Goal: Task Accomplishment & Management: Complete application form

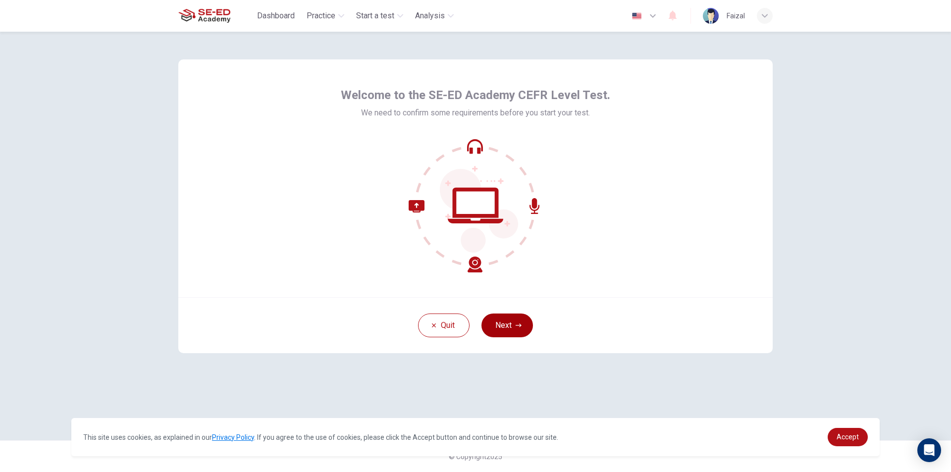
click at [520, 321] on button "Next" at bounding box center [508, 326] width 52 height 24
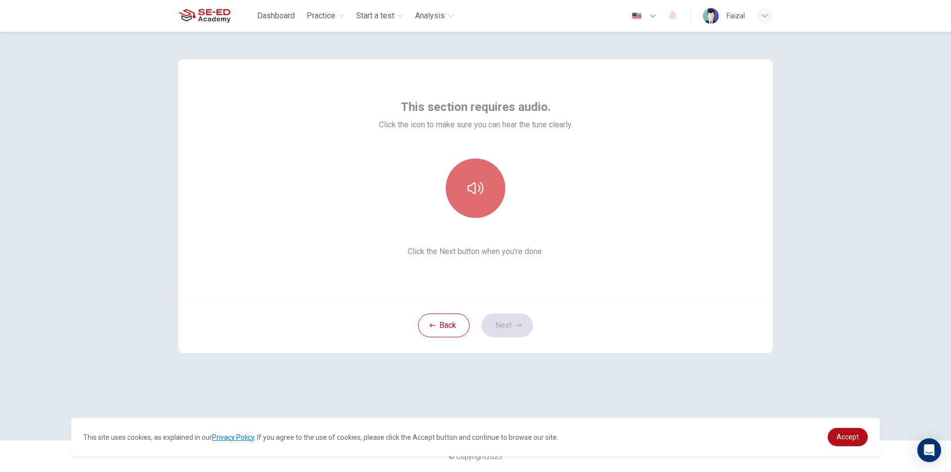
click at [496, 192] on button "button" at bounding box center [475, 188] width 59 height 59
click at [513, 320] on button "Next" at bounding box center [508, 326] width 52 height 24
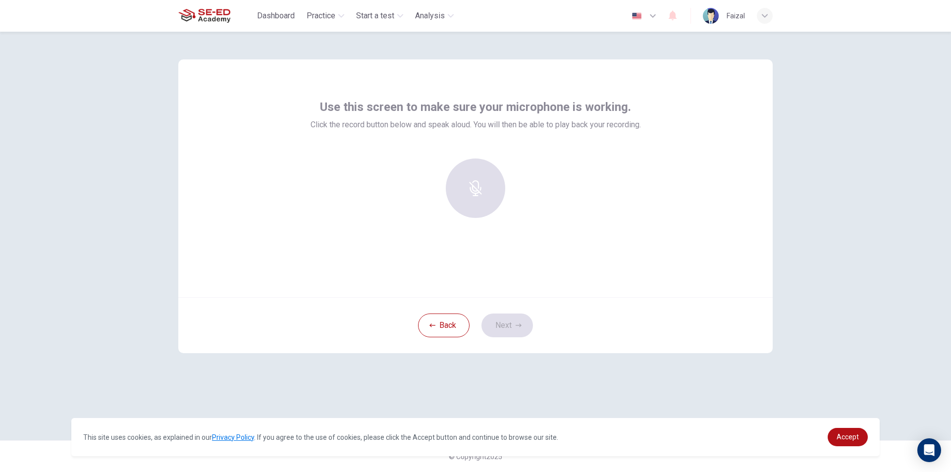
click at [481, 187] on div at bounding box center [475, 188] width 107 height 59
click at [476, 200] on div at bounding box center [475, 188] width 107 height 59
click at [517, 322] on div "Back Next" at bounding box center [475, 325] width 595 height 56
drag, startPoint x: 424, startPoint y: 173, endPoint x: 469, endPoint y: 162, distance: 46.5
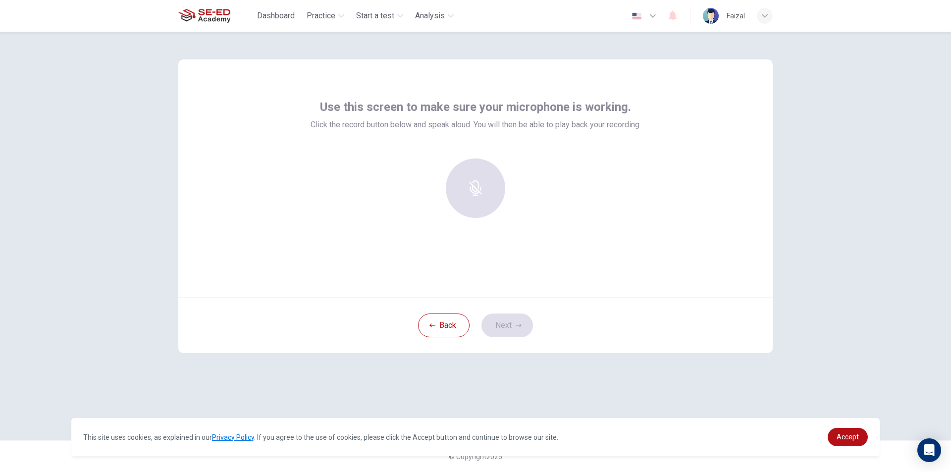
click at [428, 172] on div at bounding box center [475, 188] width 107 height 59
click at [474, 162] on div at bounding box center [475, 188] width 107 height 59
click at [478, 184] on icon "button" at bounding box center [476, 181] width 16 height 16
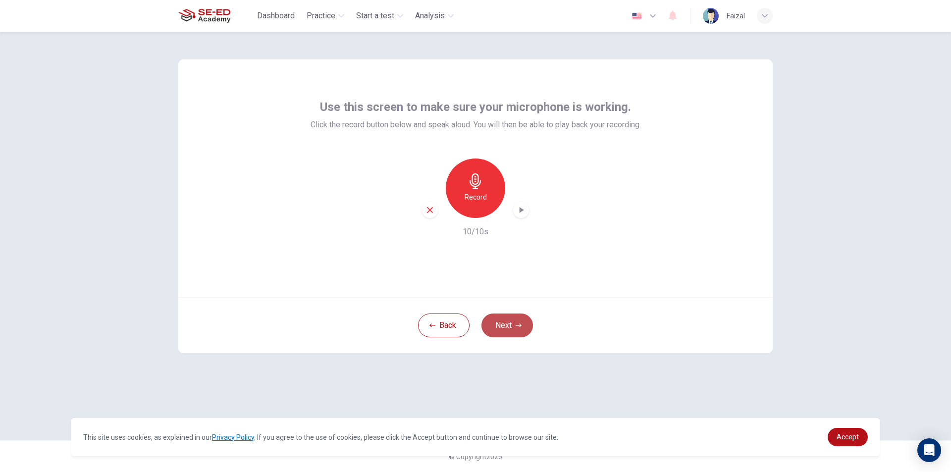
click at [518, 325] on icon "button" at bounding box center [519, 326] width 6 height 6
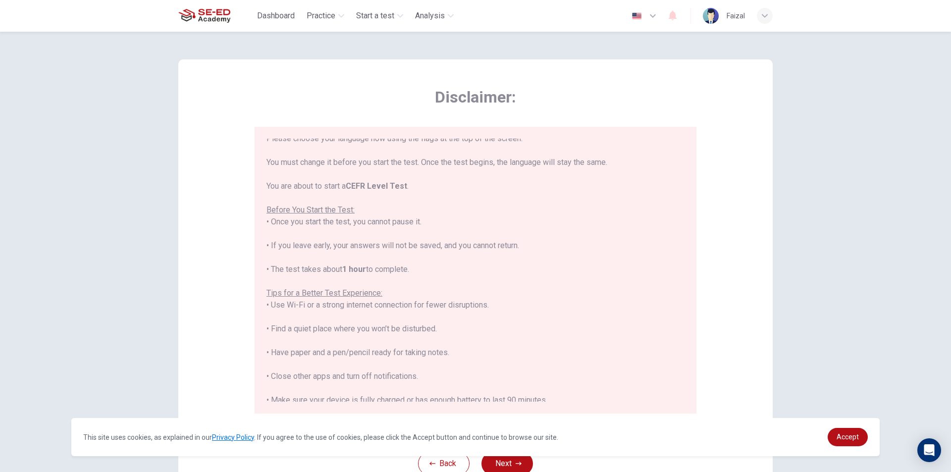
scroll to position [95, 0]
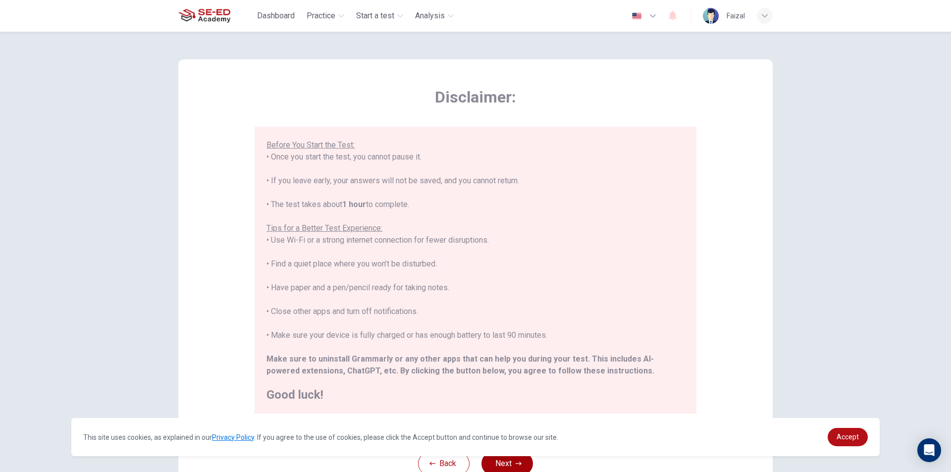
click at [512, 460] on button "Next" at bounding box center [508, 464] width 52 height 24
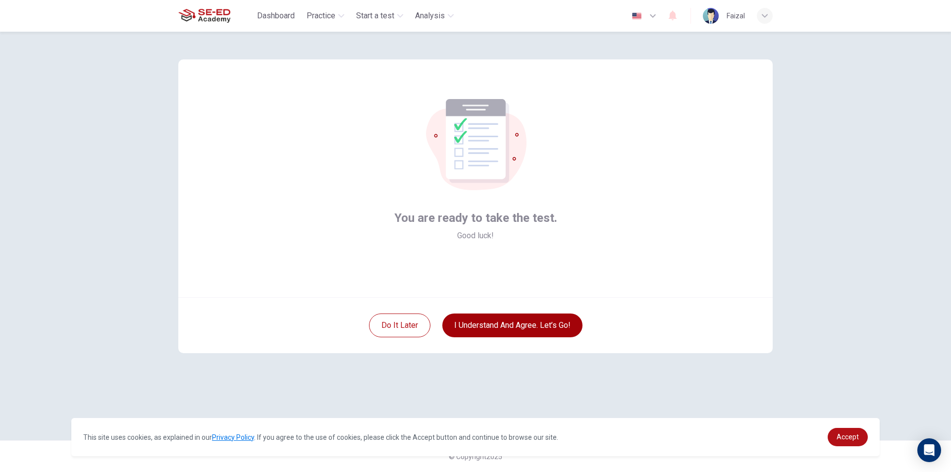
click at [523, 325] on button "I understand and agree. Let’s go!" at bounding box center [512, 326] width 140 height 24
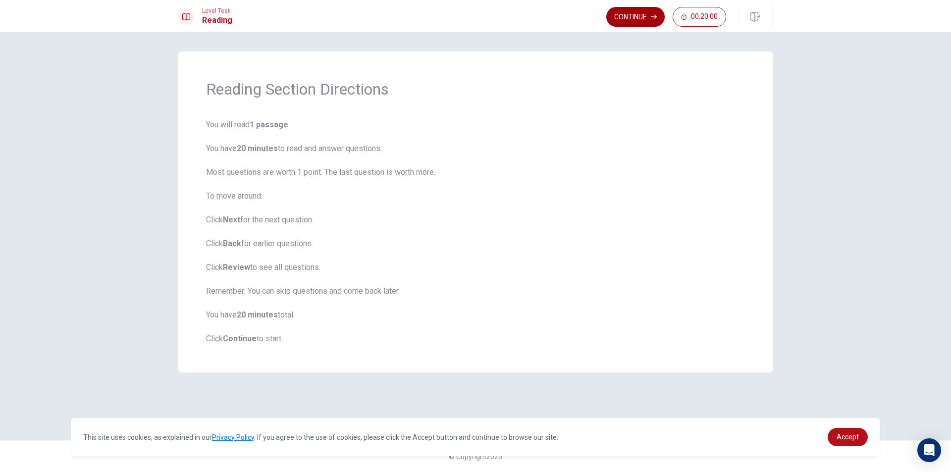
click at [643, 20] on button "Continue" at bounding box center [635, 17] width 58 height 20
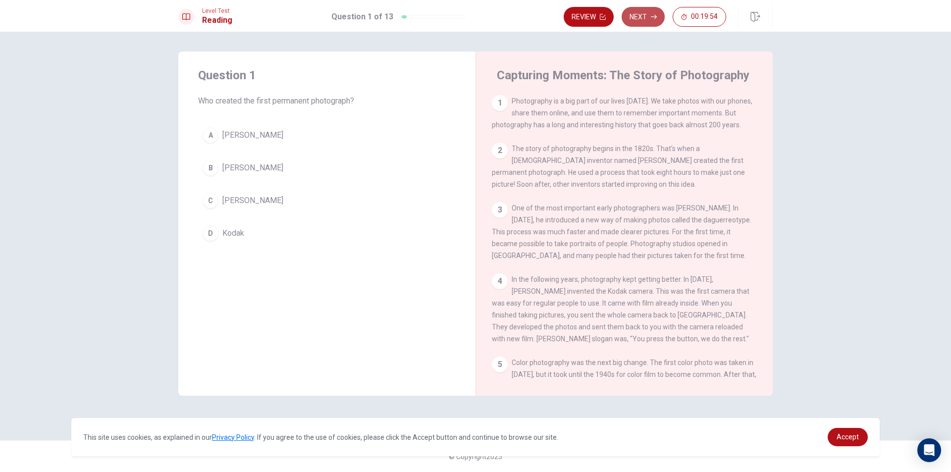
click at [646, 21] on button "Next" at bounding box center [643, 17] width 43 height 20
click at [647, 16] on button "Next" at bounding box center [643, 17] width 43 height 20
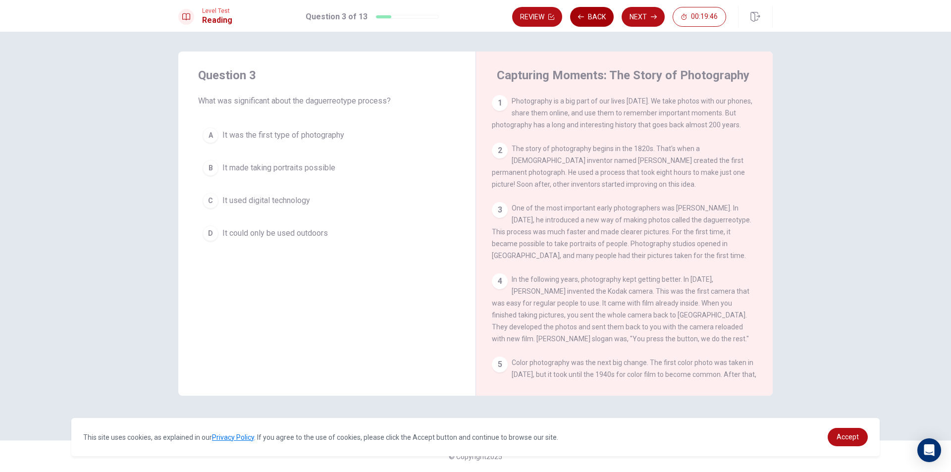
click at [596, 14] on button "Back" at bounding box center [592, 17] width 44 height 20
click at [640, 15] on button "Next" at bounding box center [643, 17] width 43 height 20
click at [596, 14] on button "Back" at bounding box center [592, 17] width 44 height 20
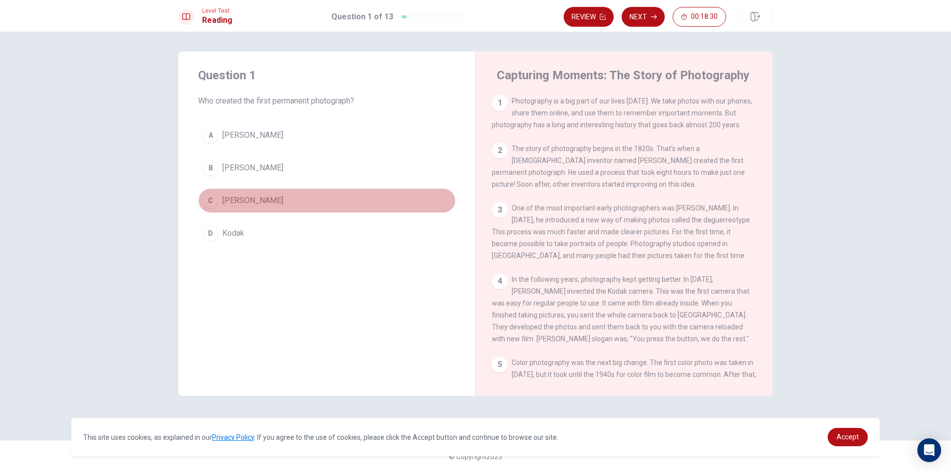
click at [214, 202] on div "C" at bounding box center [211, 201] width 16 height 16
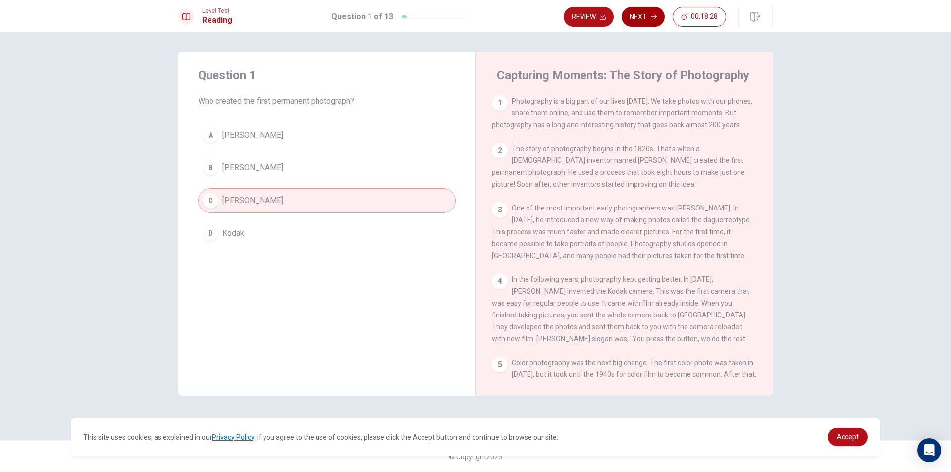
click at [636, 18] on button "Next" at bounding box center [643, 17] width 43 height 20
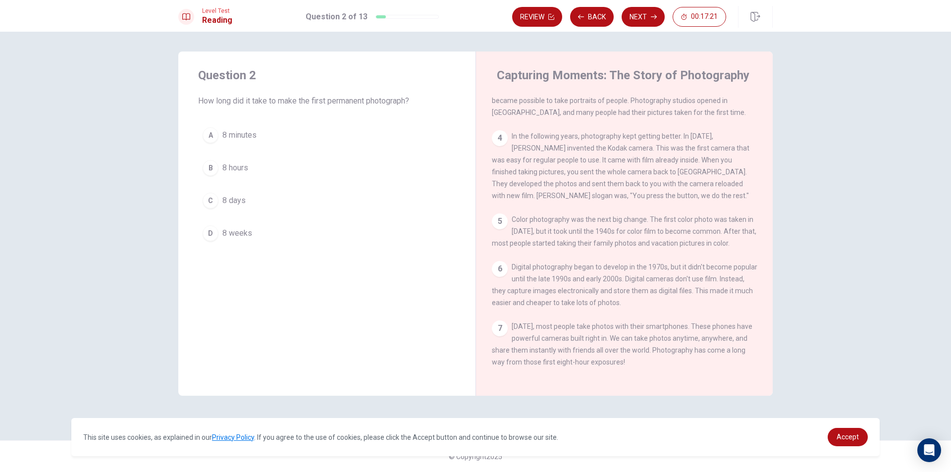
scroll to position [108, 0]
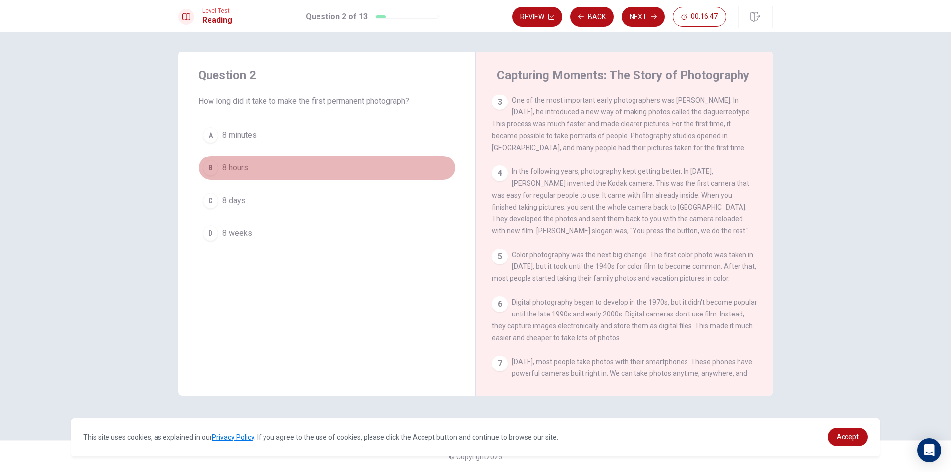
click at [212, 168] on div "B" at bounding box center [211, 168] width 16 height 16
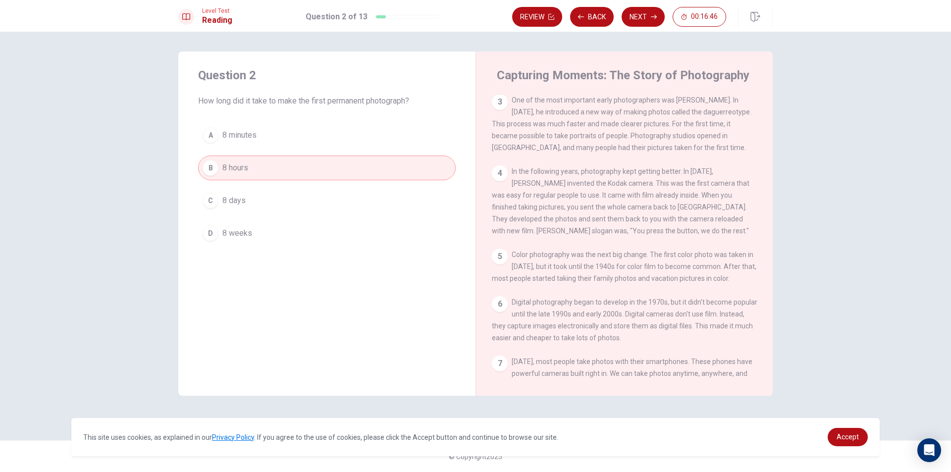
click at [276, 205] on button "C 8 days" at bounding box center [327, 200] width 258 height 25
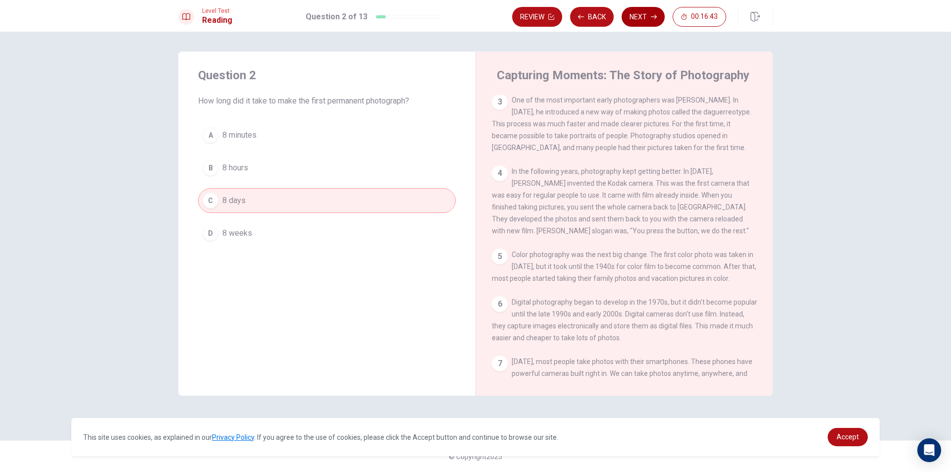
click at [637, 15] on button "Next" at bounding box center [643, 17] width 43 height 20
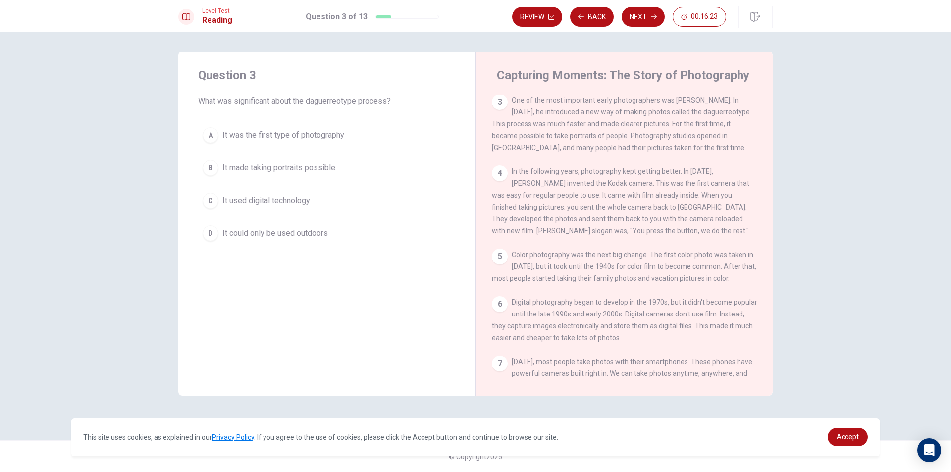
click at [210, 130] on div "A" at bounding box center [211, 135] width 16 height 16
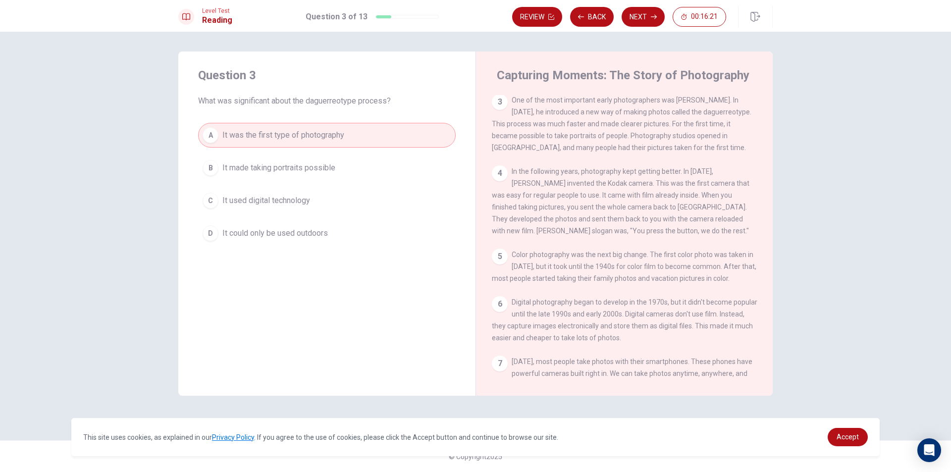
click at [619, 14] on div "Review Back Next 00:16:21" at bounding box center [619, 17] width 214 height 20
click at [634, 16] on button "Next" at bounding box center [643, 17] width 43 height 20
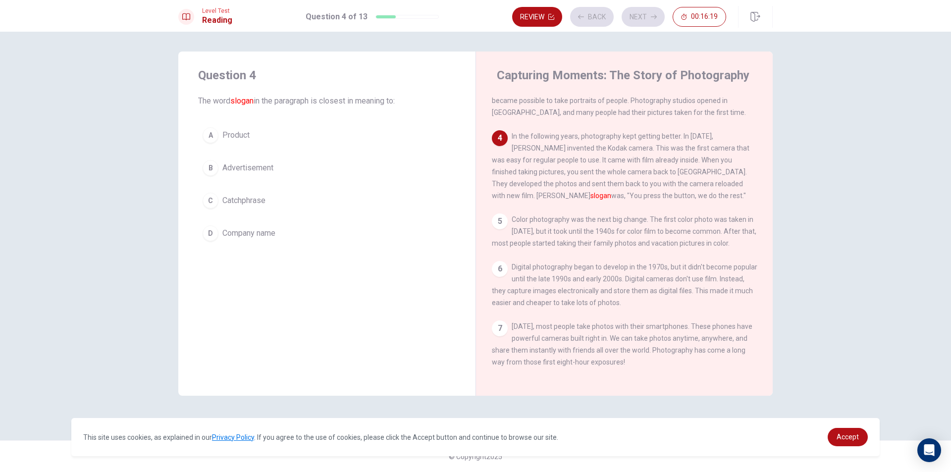
scroll to position [158, 0]
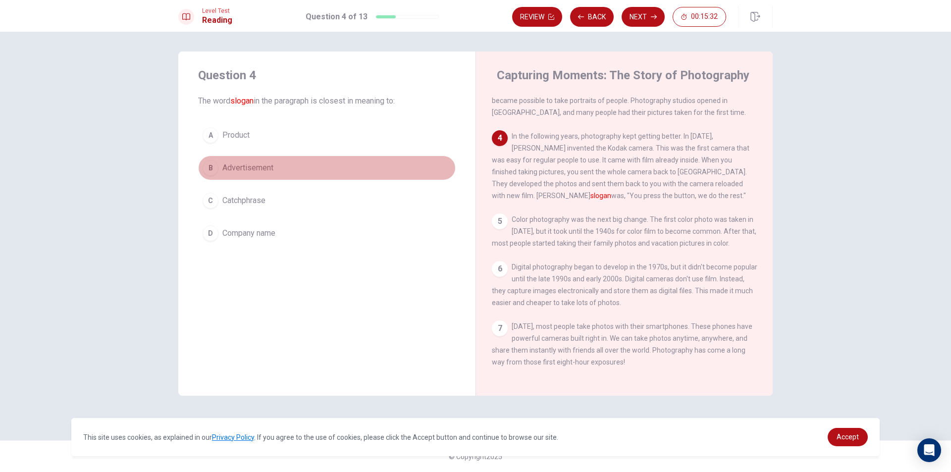
click at [245, 167] on span "Advertisement" at bounding box center [247, 168] width 51 height 12
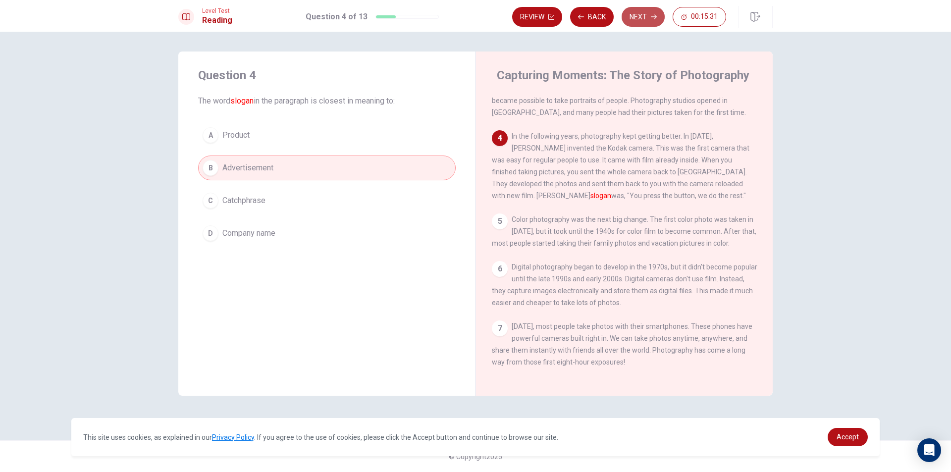
click at [639, 12] on button "Next" at bounding box center [643, 17] width 43 height 20
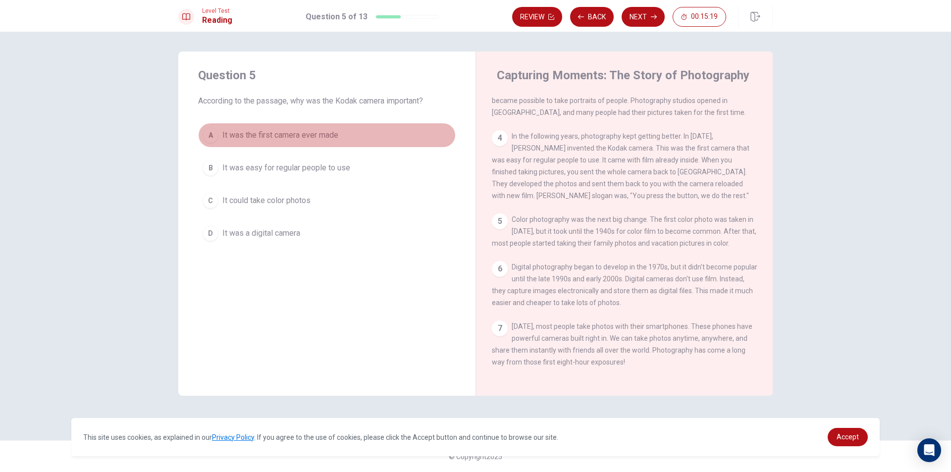
click at [314, 129] on span "It was the first camera ever made" at bounding box center [280, 135] width 116 height 12
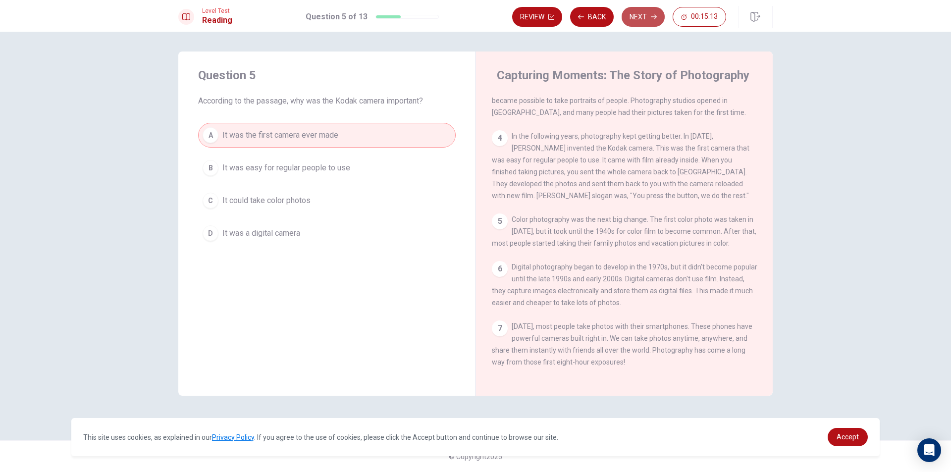
click at [634, 14] on button "Next" at bounding box center [643, 17] width 43 height 20
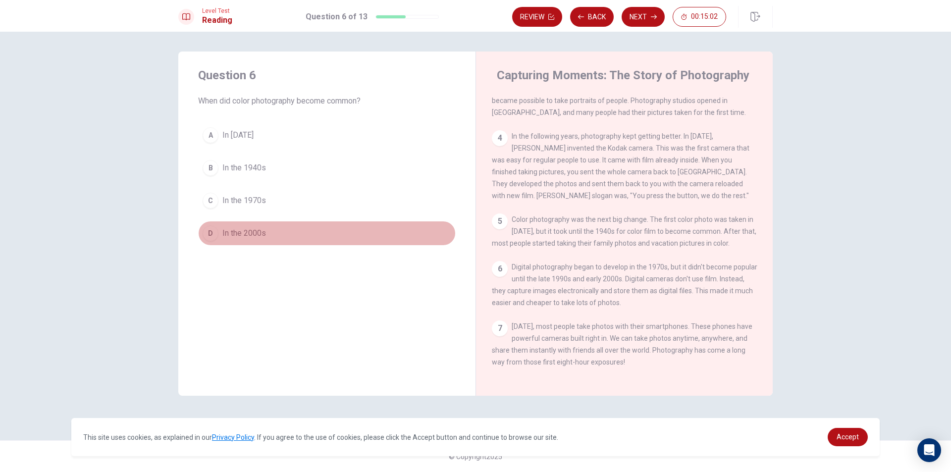
click at [219, 233] on button "D In the 2000s" at bounding box center [327, 233] width 258 height 25
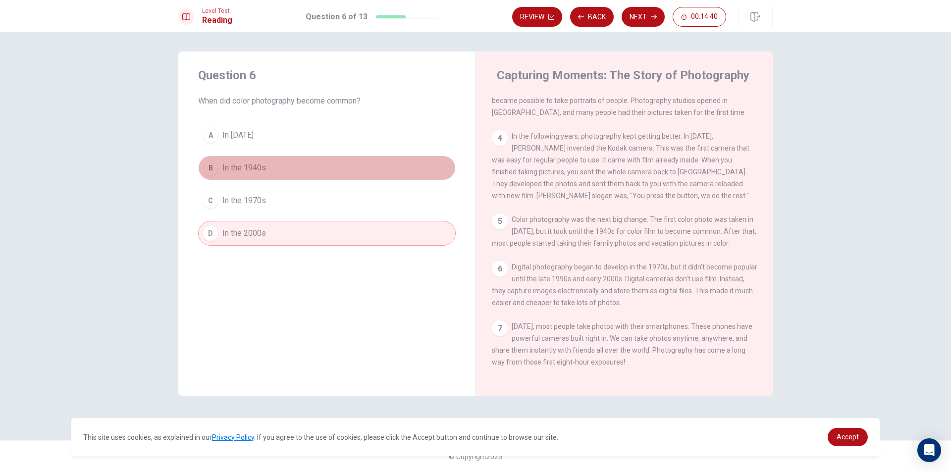
click at [239, 167] on span "In the 1940s" at bounding box center [244, 168] width 44 height 12
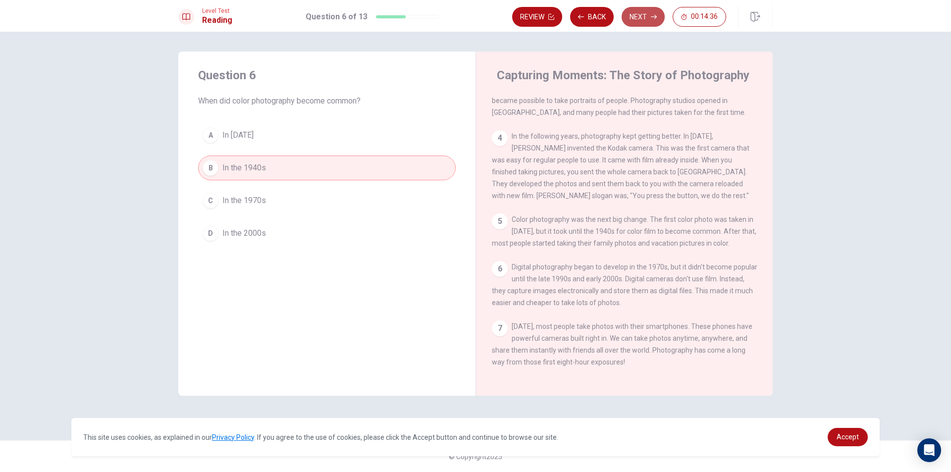
click at [641, 15] on button "Next" at bounding box center [643, 17] width 43 height 20
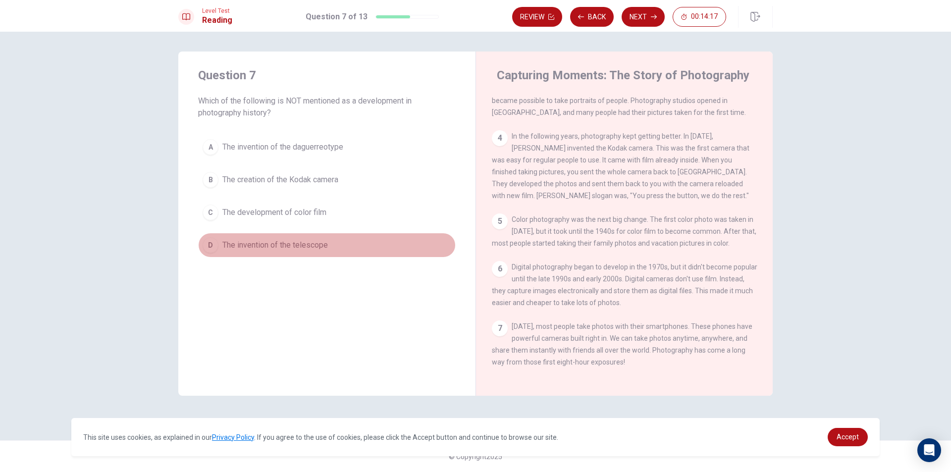
drag, startPoint x: 248, startPoint y: 254, endPoint x: 252, endPoint y: 245, distance: 9.6
click at [248, 252] on button "D The invention of the telescope" at bounding box center [327, 245] width 258 height 25
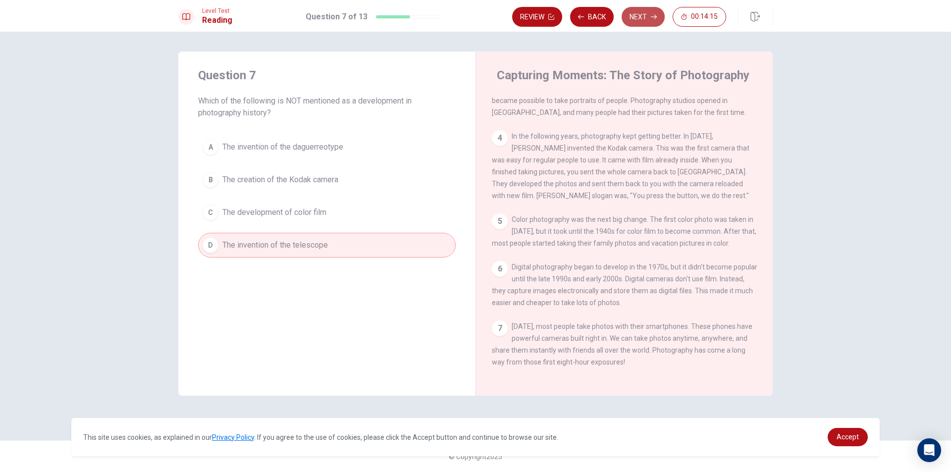
click at [643, 16] on button "Next" at bounding box center [643, 17] width 43 height 20
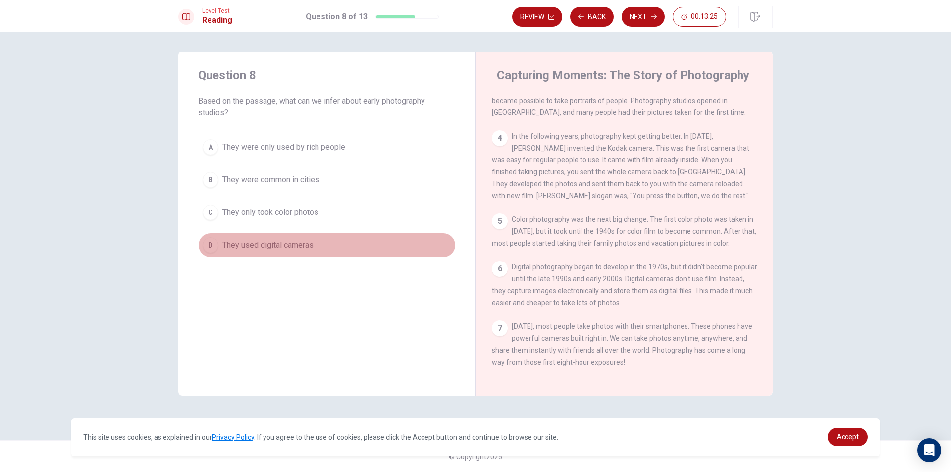
drag, startPoint x: 218, startPoint y: 247, endPoint x: 224, endPoint y: 255, distance: 10.0
click at [223, 255] on button "D They used digital cameras" at bounding box center [327, 245] width 258 height 25
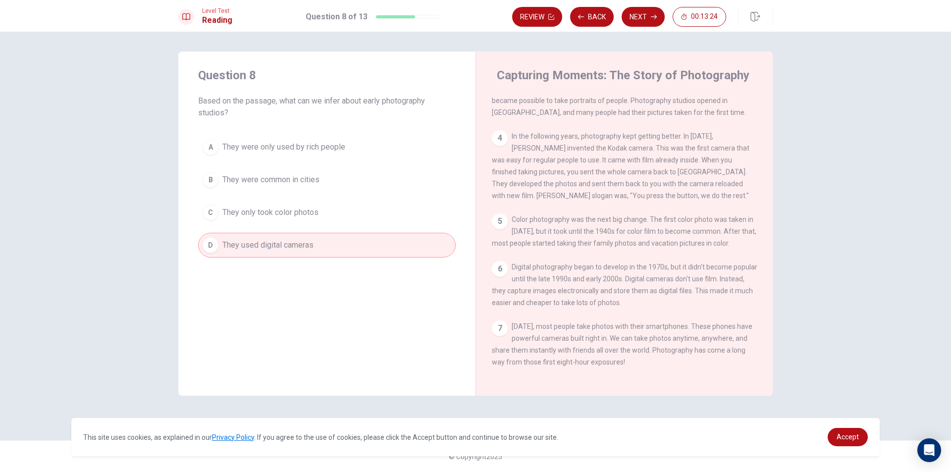
drag, startPoint x: 245, startPoint y: 175, endPoint x: 346, endPoint y: 153, distance: 103.1
click at [247, 177] on span "They were common in cities" at bounding box center [270, 180] width 97 height 12
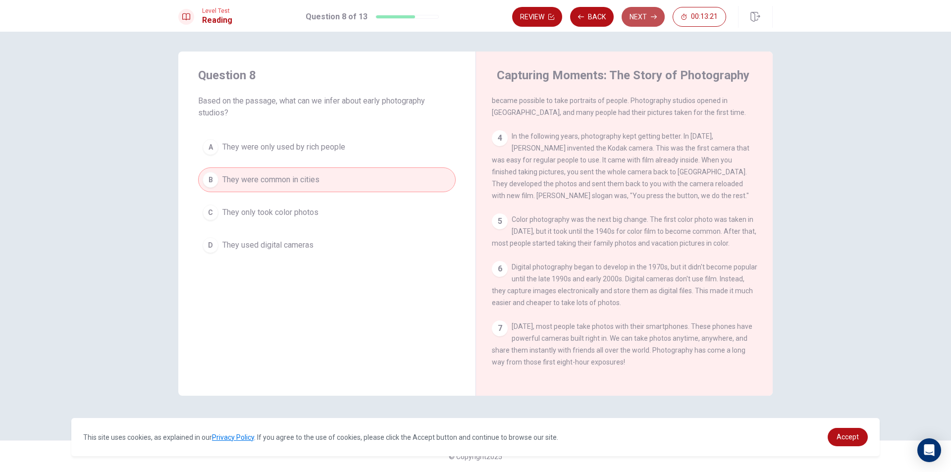
click at [651, 19] on icon "button" at bounding box center [654, 17] width 6 height 6
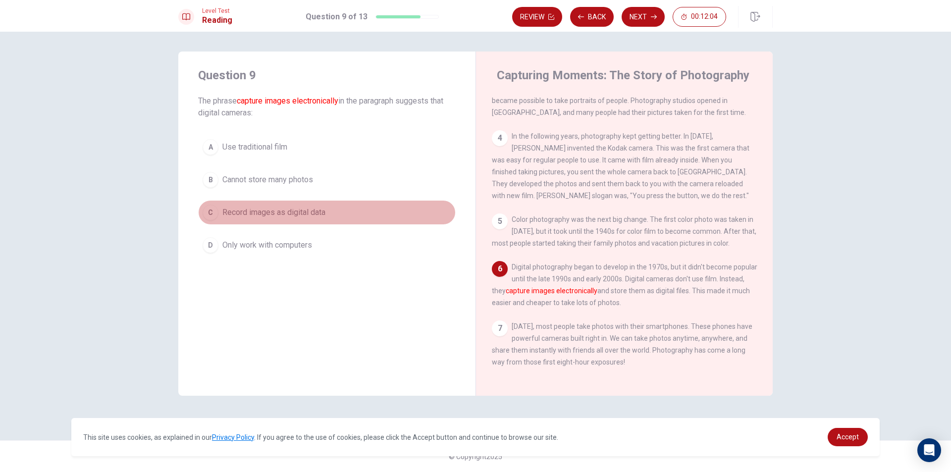
drag, startPoint x: 275, startPoint y: 210, endPoint x: 312, endPoint y: 320, distance: 116.1
click at [275, 216] on span "Record images as digital data" at bounding box center [273, 213] width 103 height 12
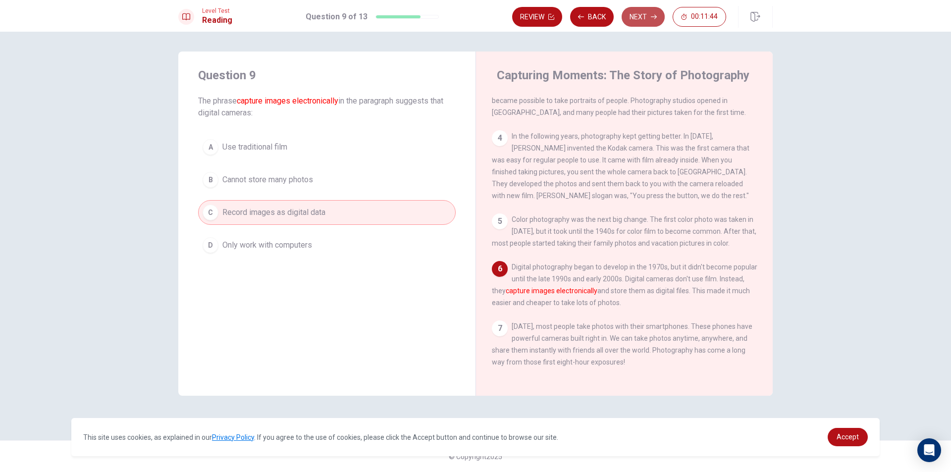
click at [633, 16] on button "Next" at bounding box center [643, 17] width 43 height 20
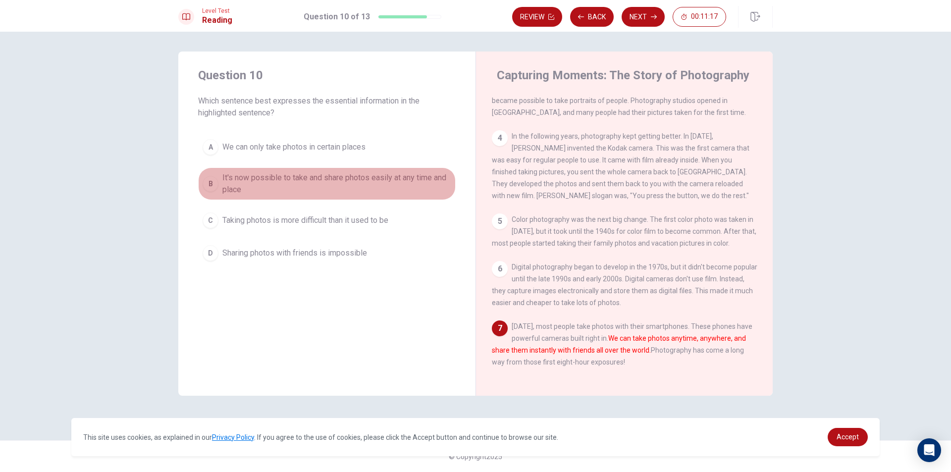
click at [205, 184] on div "B" at bounding box center [211, 184] width 16 height 16
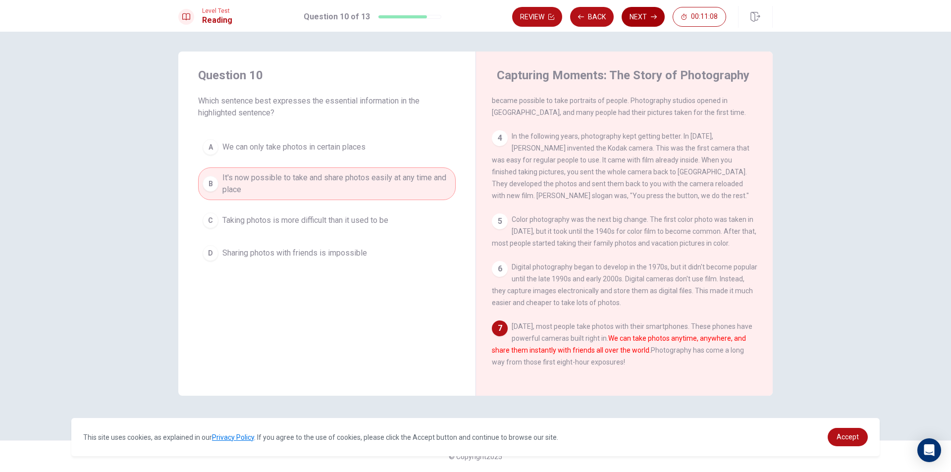
click at [639, 22] on button "Next" at bounding box center [643, 17] width 43 height 20
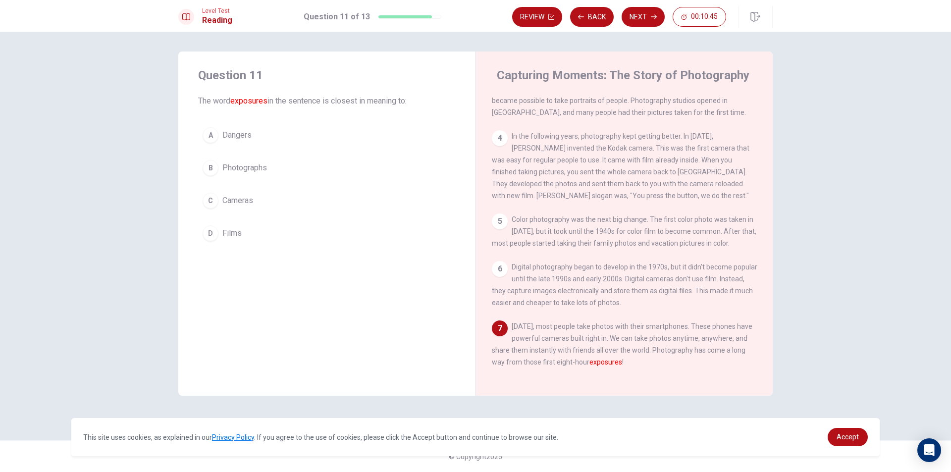
click at [264, 191] on button "C Cameras" at bounding box center [327, 200] width 258 height 25
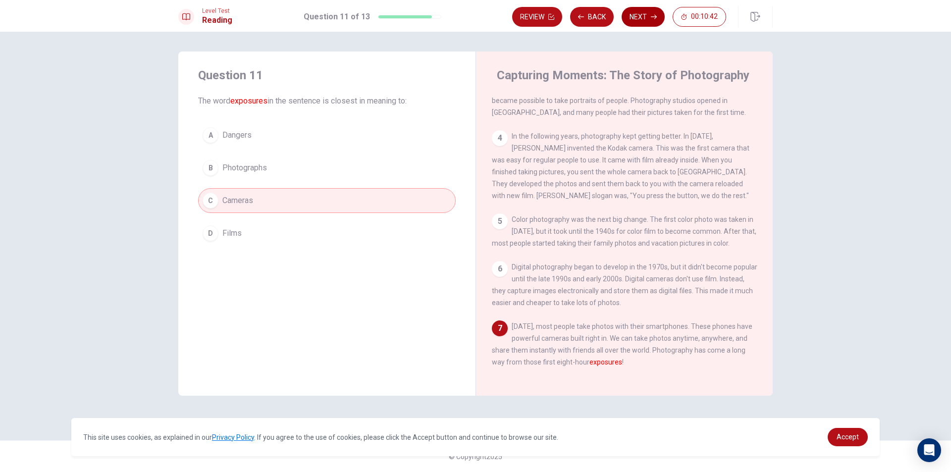
click at [651, 24] on button "Next" at bounding box center [643, 17] width 43 height 20
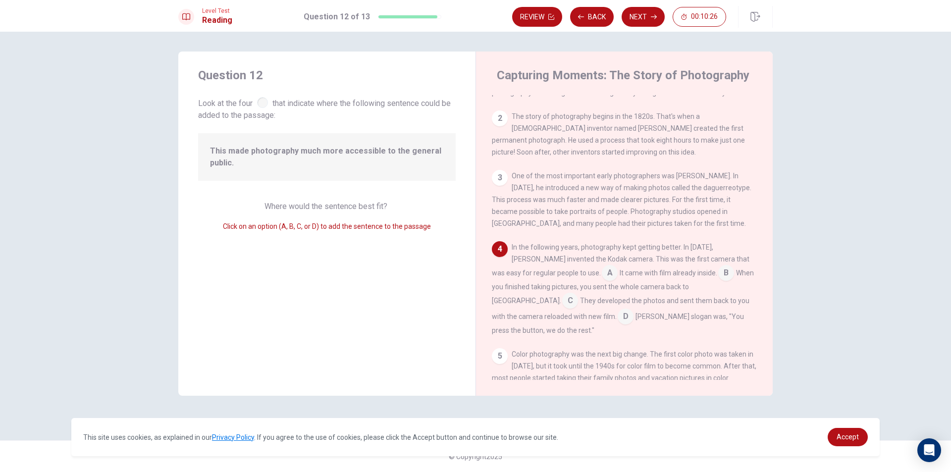
scroll to position [82, 0]
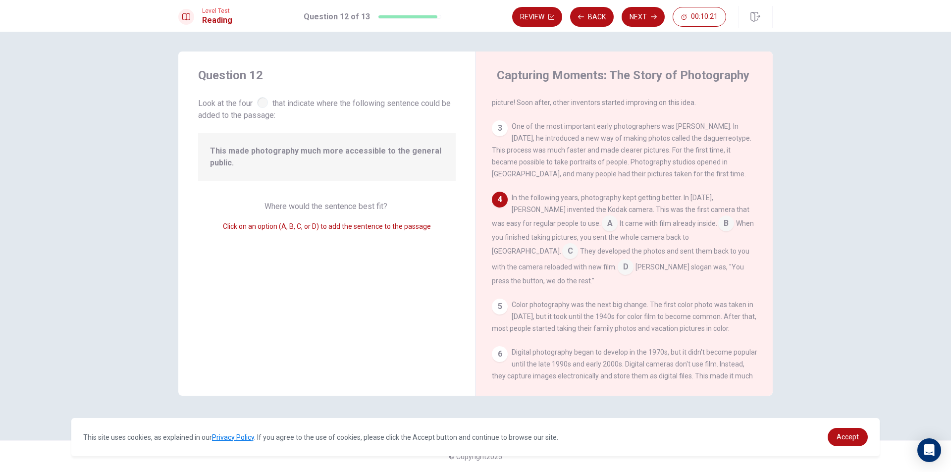
click at [602, 231] on input at bounding box center [610, 225] width 16 height 16
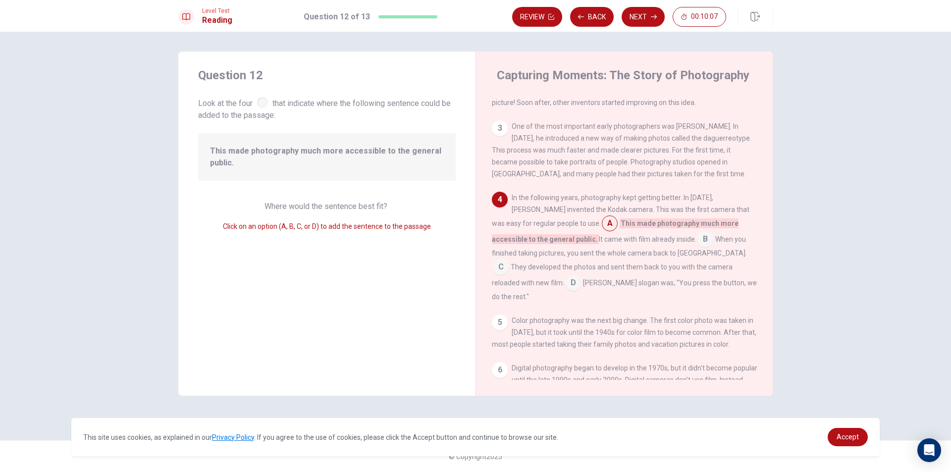
click at [698, 243] on input at bounding box center [706, 240] width 16 height 16
click at [646, 23] on button "Next" at bounding box center [643, 17] width 43 height 20
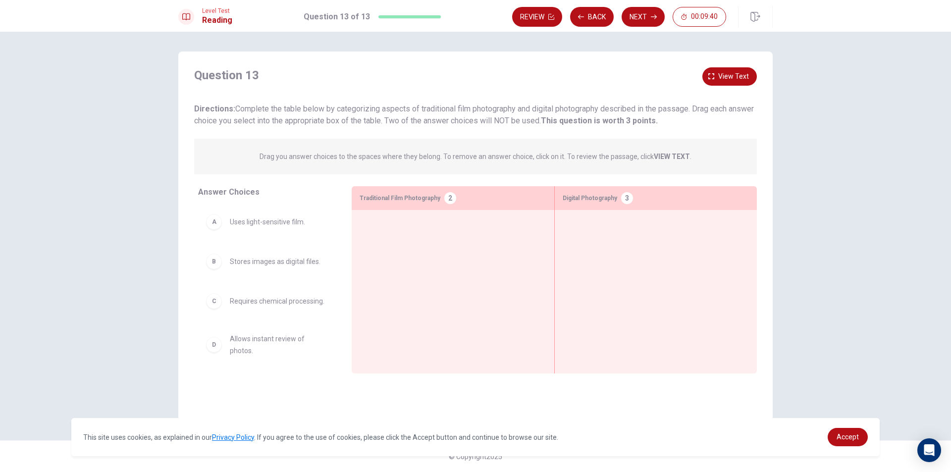
click at [460, 211] on div at bounding box center [453, 276] width 203 height 133
click at [446, 197] on div "2" at bounding box center [450, 198] width 12 height 12
click at [216, 221] on div "A" at bounding box center [214, 222] width 16 height 16
drag, startPoint x: 200, startPoint y: 267, endPoint x: 213, endPoint y: 260, distance: 14.4
click at [219, 259] on div "B" at bounding box center [214, 262] width 16 height 16
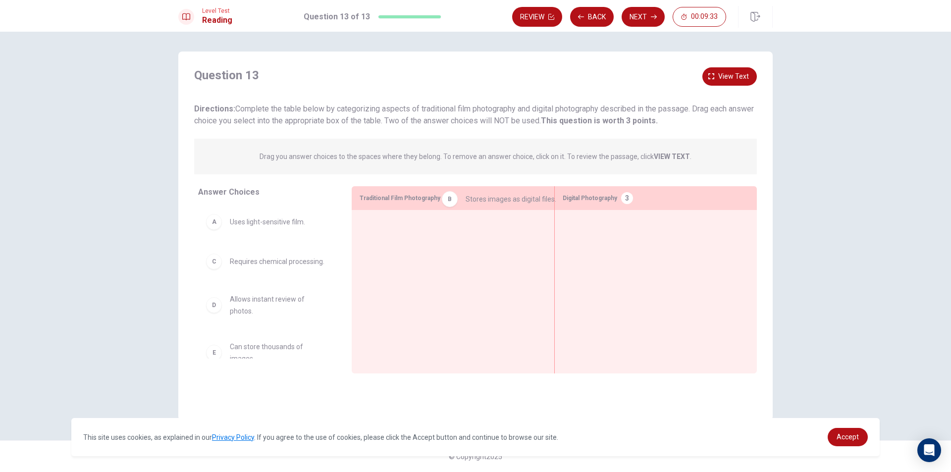
drag, startPoint x: 224, startPoint y: 259, endPoint x: 464, endPoint y: 197, distance: 247.7
click at [213, 267] on div "B" at bounding box center [214, 262] width 16 height 16
click at [241, 226] on span "Uses light-sensitive film." at bounding box center [267, 222] width 75 height 12
click at [731, 69] on button "View text" at bounding box center [730, 76] width 54 height 18
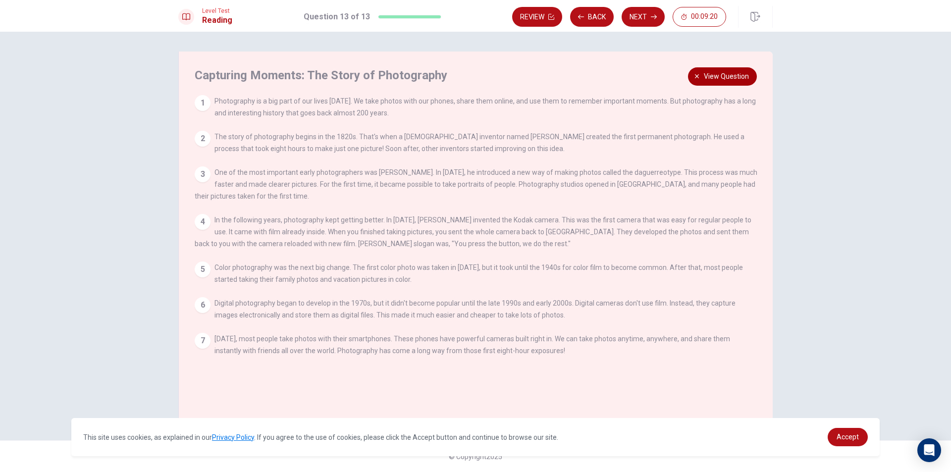
click at [729, 77] on span "View question" at bounding box center [726, 76] width 45 height 12
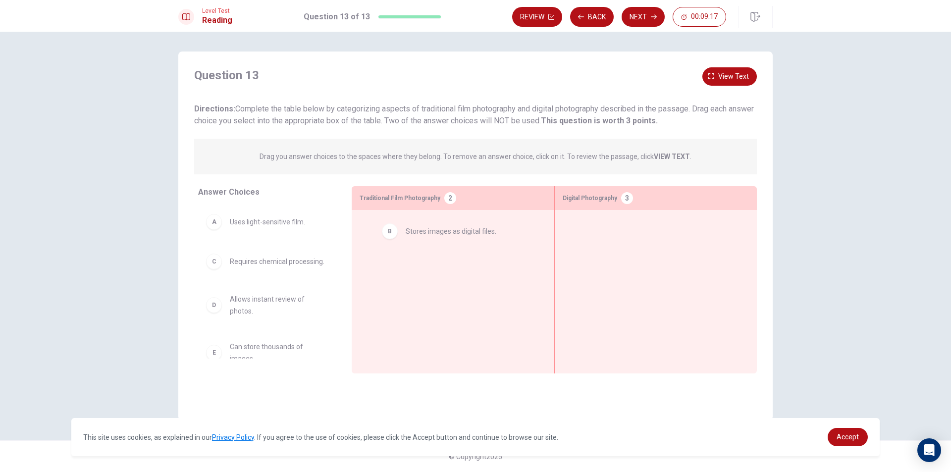
drag, startPoint x: 270, startPoint y: 262, endPoint x: 450, endPoint y: 230, distance: 182.7
click at [390, 240] on div "B Stores images as digital files." at bounding box center [453, 234] width 171 height 16
click at [381, 234] on div "B" at bounding box center [376, 234] width 16 height 16
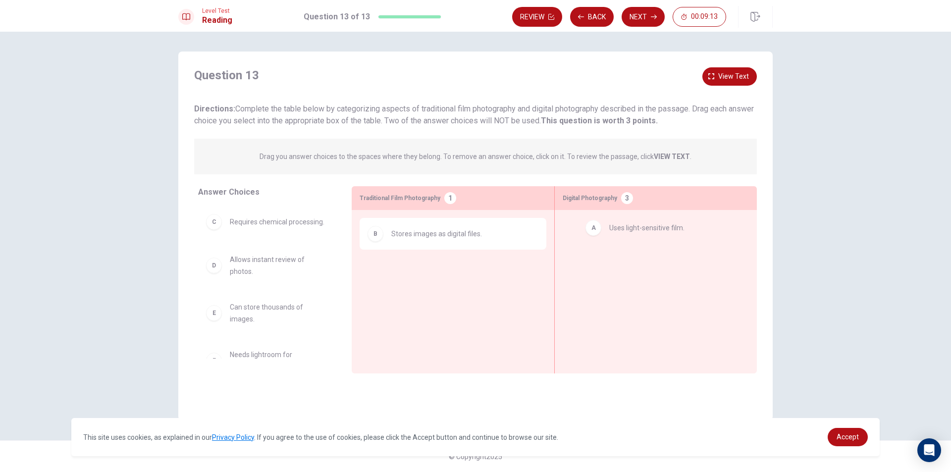
drag, startPoint x: 251, startPoint y: 225, endPoint x: 644, endPoint y: 233, distance: 392.5
drag, startPoint x: 287, startPoint y: 274, endPoint x: 486, endPoint y: 323, distance: 204.6
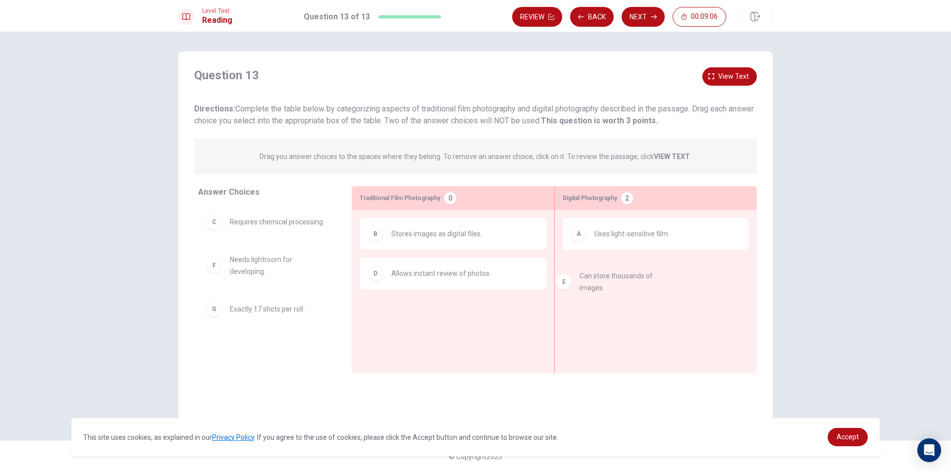
drag, startPoint x: 235, startPoint y: 270, endPoint x: 628, endPoint y: 270, distance: 393.4
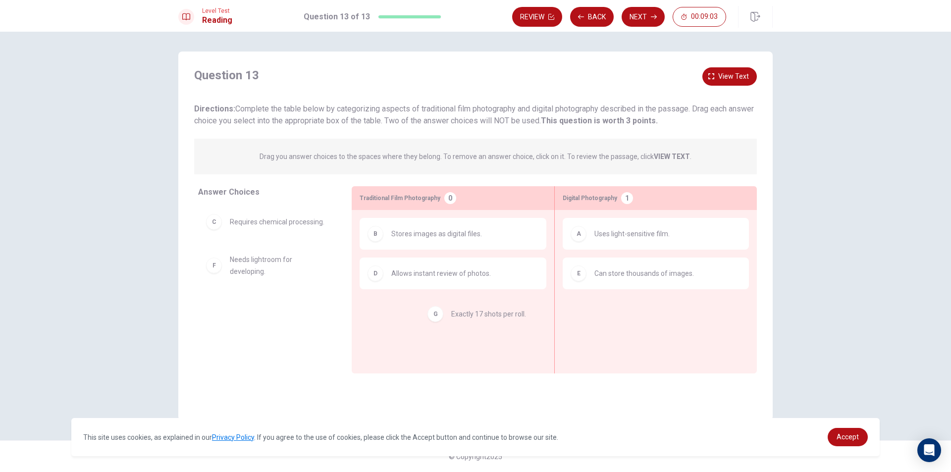
drag, startPoint x: 270, startPoint y: 315, endPoint x: 496, endPoint y: 320, distance: 226.5
drag, startPoint x: 287, startPoint y: 226, endPoint x: 705, endPoint y: 306, distance: 425.2
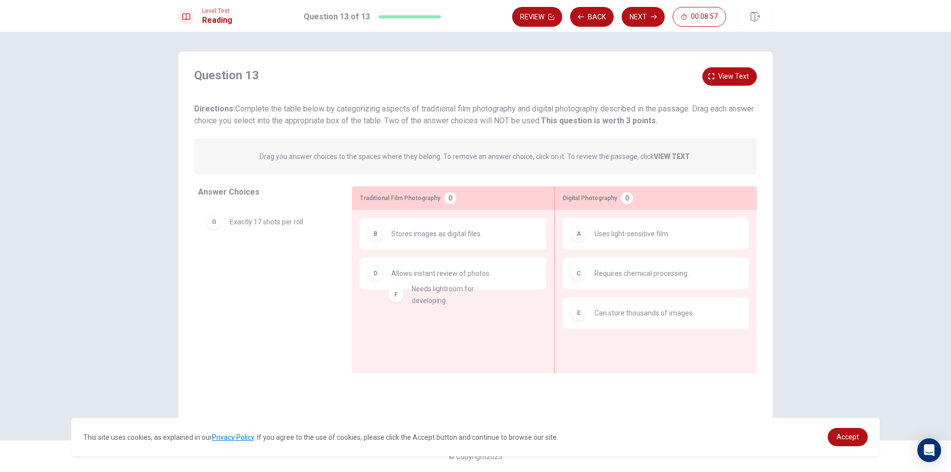
drag, startPoint x: 248, startPoint y: 229, endPoint x: 433, endPoint y: 300, distance: 198.4
drag, startPoint x: 242, startPoint y: 232, endPoint x: 434, endPoint y: 326, distance: 214.3
drag, startPoint x: 251, startPoint y: 266, endPoint x: 457, endPoint y: 320, distance: 213.2
click at [249, 221] on span "Needs lightroom for developing." at bounding box center [279, 226] width 98 height 24
click at [646, 22] on button "Next" at bounding box center [643, 17] width 43 height 20
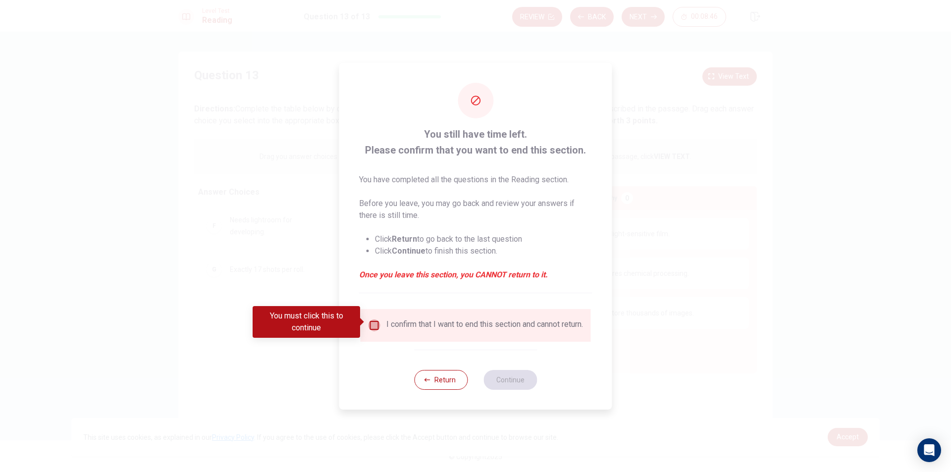
click at [379, 321] on input "You must click this to continue" at bounding box center [375, 326] width 12 height 12
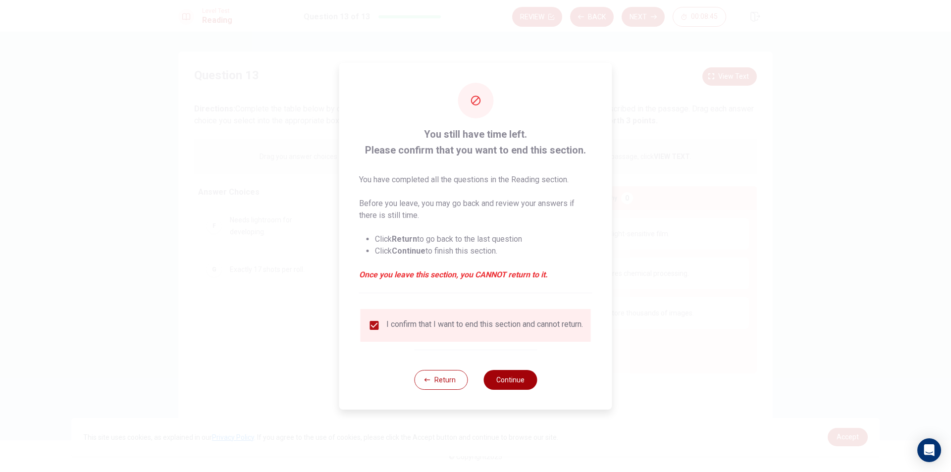
drag, startPoint x: 507, startPoint y: 380, endPoint x: 514, endPoint y: 378, distance: 7.4
click at [508, 380] on button "Continue" at bounding box center [511, 380] width 54 height 20
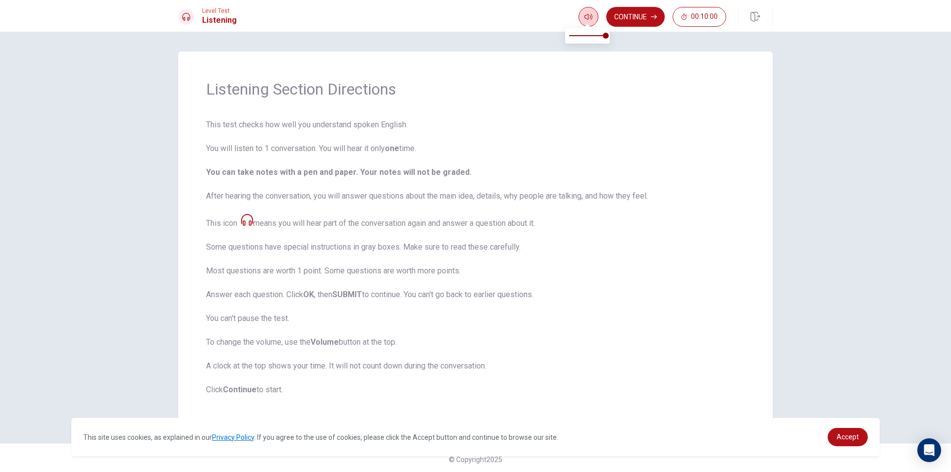
click at [592, 17] on button "button" at bounding box center [589, 17] width 20 height 20
click at [642, 10] on button "Continue" at bounding box center [635, 17] width 58 height 20
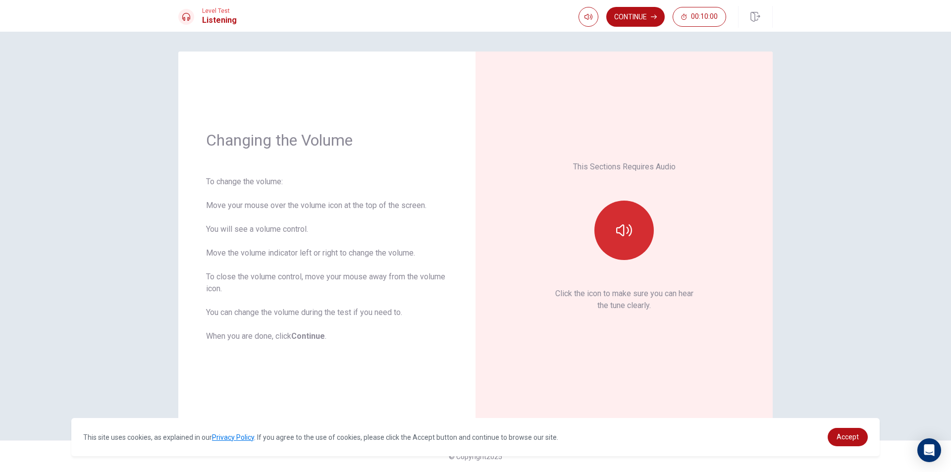
click at [624, 217] on button "button" at bounding box center [624, 230] width 59 height 59
click at [617, 216] on button "button" at bounding box center [624, 230] width 59 height 59
click at [638, 23] on button "Continue" at bounding box center [635, 17] width 58 height 20
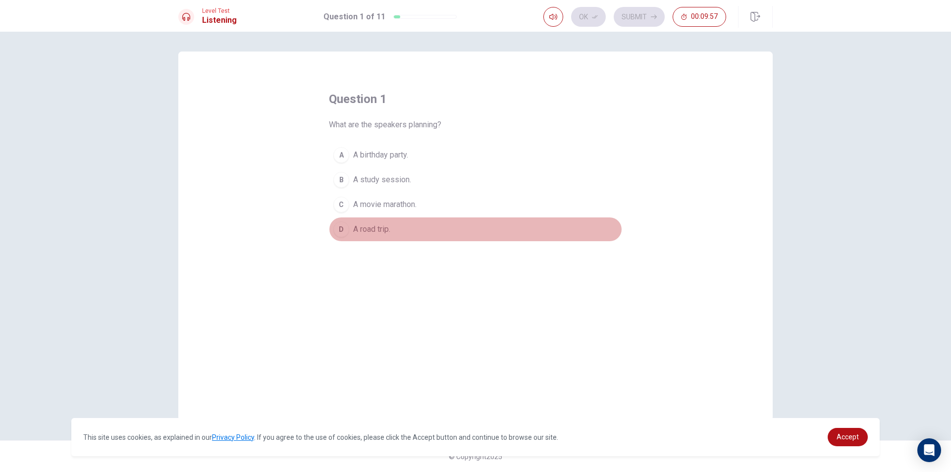
click at [349, 227] on button "D A road trip." at bounding box center [475, 229] width 293 height 25
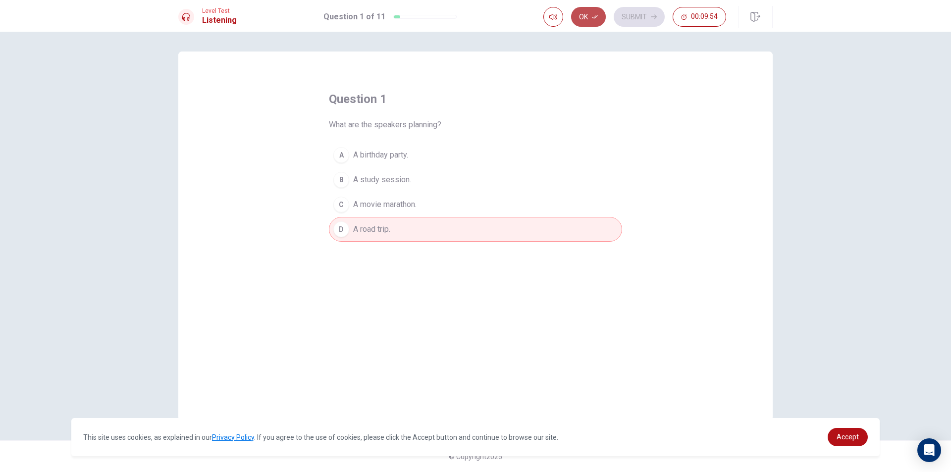
click at [585, 16] on button "Ok" at bounding box center [588, 17] width 35 height 20
click at [637, 13] on button "Submit" at bounding box center [639, 17] width 51 height 20
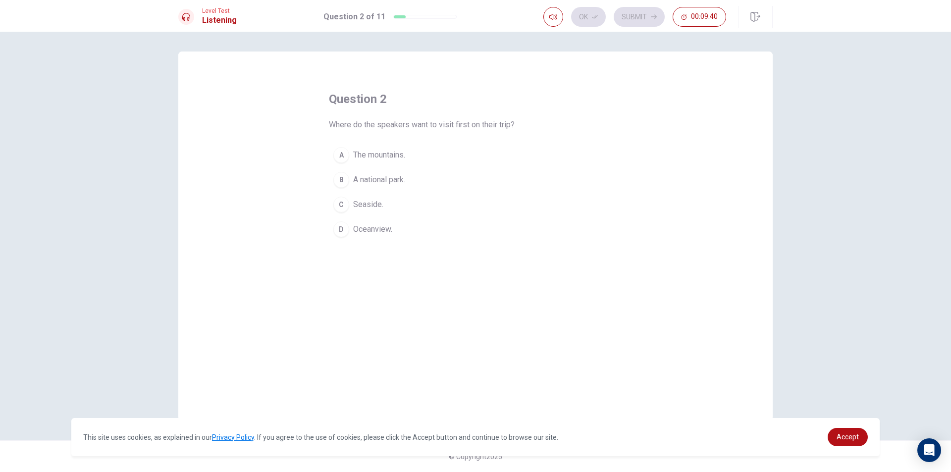
click at [345, 300] on div "question 2 Where do the speakers want to visit first on their trip? A The mount…" at bounding box center [475, 236] width 595 height 369
click at [412, 203] on button "C Seaside." at bounding box center [475, 204] width 293 height 25
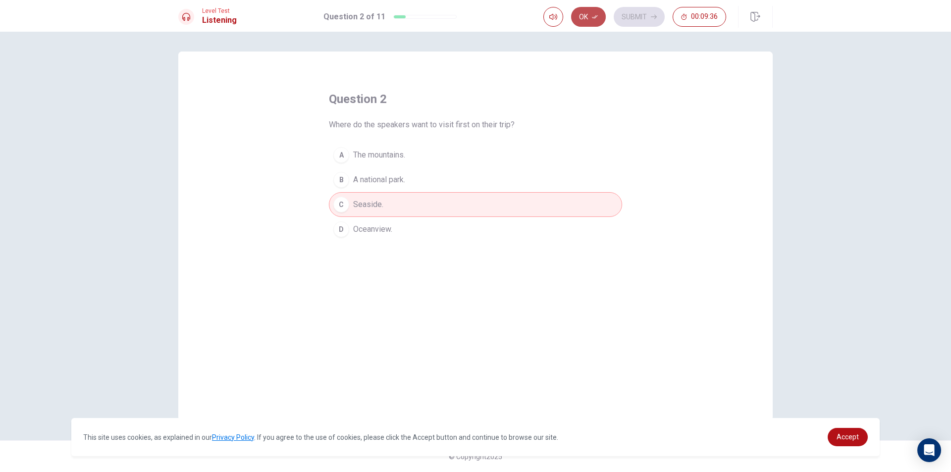
click at [583, 16] on button "Ok" at bounding box center [588, 17] width 35 height 20
click at [632, 16] on button "Submit" at bounding box center [639, 17] width 51 height 20
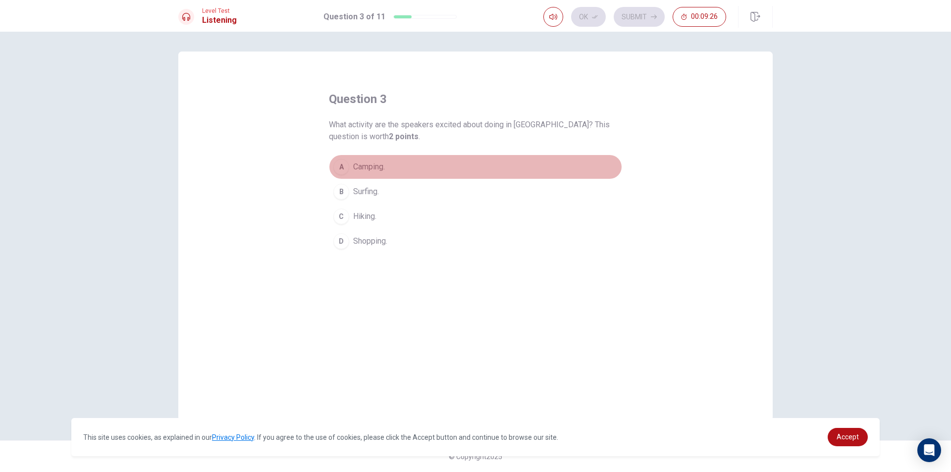
click at [380, 167] on span "Camping." at bounding box center [369, 167] width 32 height 12
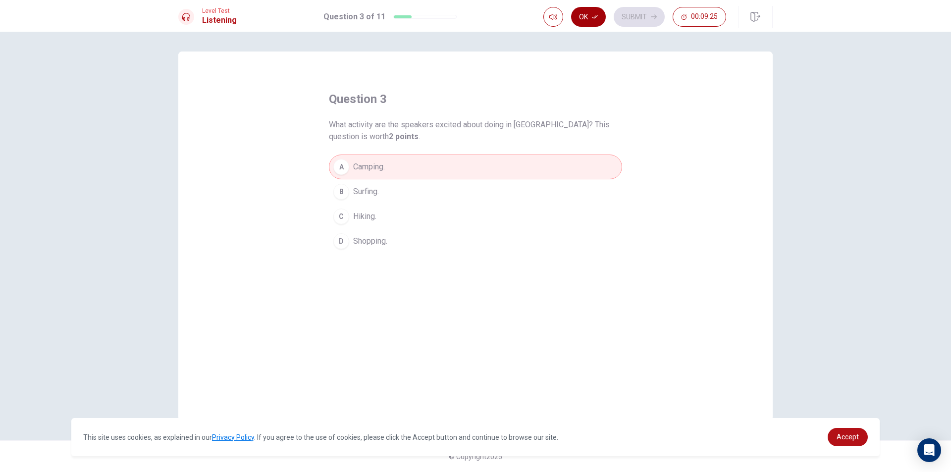
click at [591, 17] on button "Ok" at bounding box center [588, 17] width 35 height 20
click at [642, 18] on button "Submit" at bounding box center [639, 17] width 51 height 20
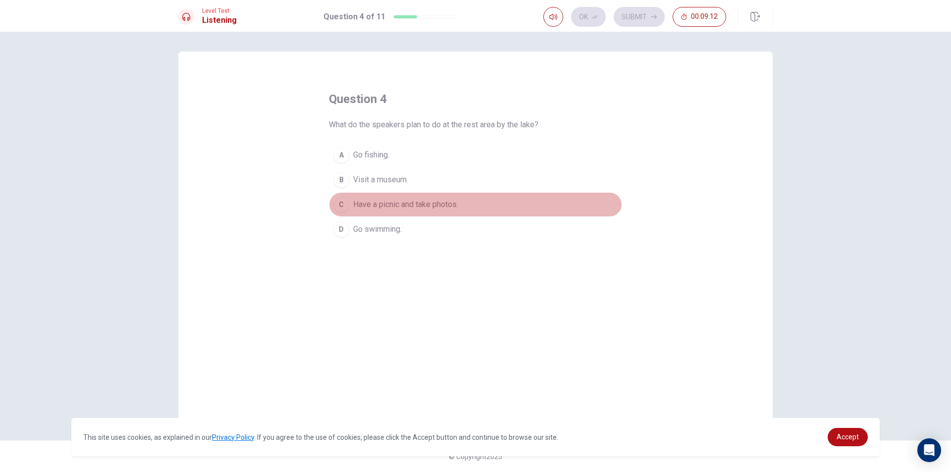
click at [429, 206] on span "Have a picnic and take photos." at bounding box center [405, 205] width 105 height 12
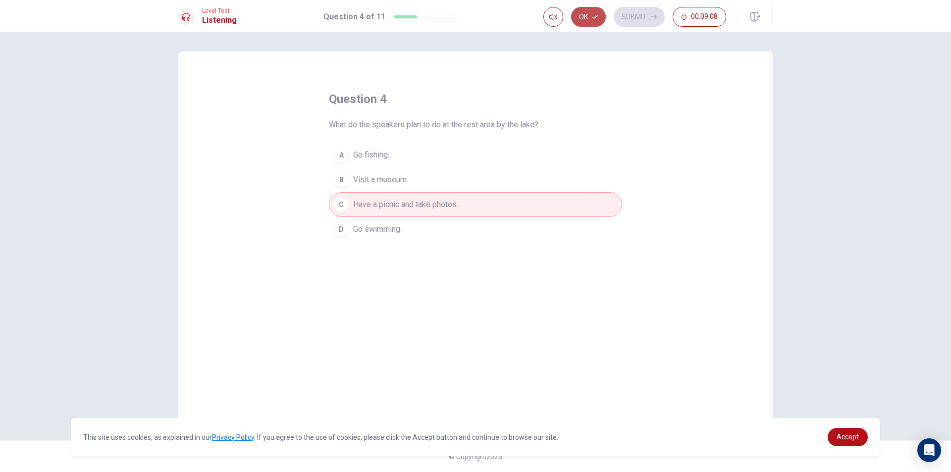
click at [595, 13] on button "Ok" at bounding box center [588, 17] width 35 height 20
click at [617, 15] on button "Submit" at bounding box center [639, 17] width 51 height 20
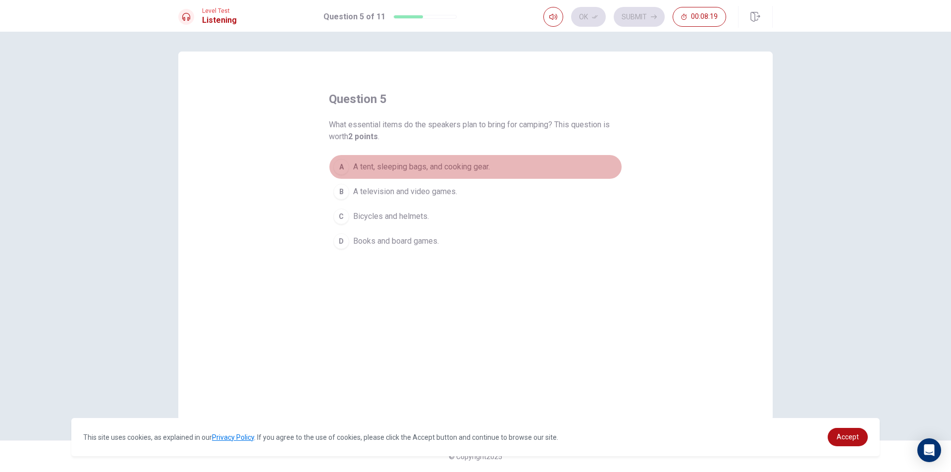
click at [349, 170] on button "A A tent, sleeping bags, and cooking gear." at bounding box center [475, 167] width 293 height 25
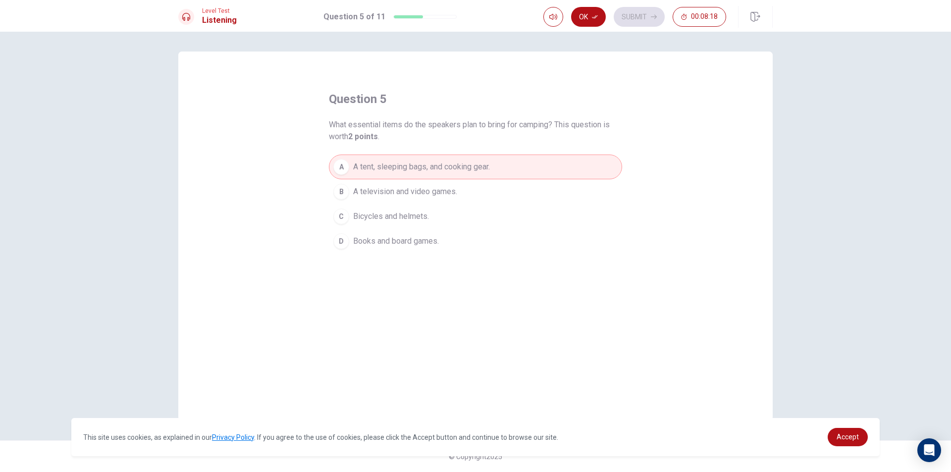
click at [600, 13] on button "Ok" at bounding box center [588, 17] width 35 height 20
click at [633, 17] on button "Submit" at bounding box center [639, 17] width 51 height 20
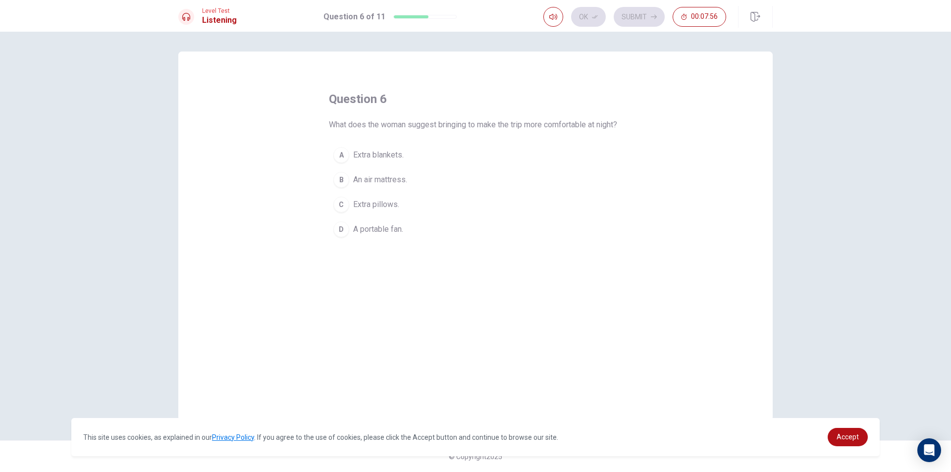
click at [376, 161] on span "Extra blankets." at bounding box center [378, 155] width 51 height 12
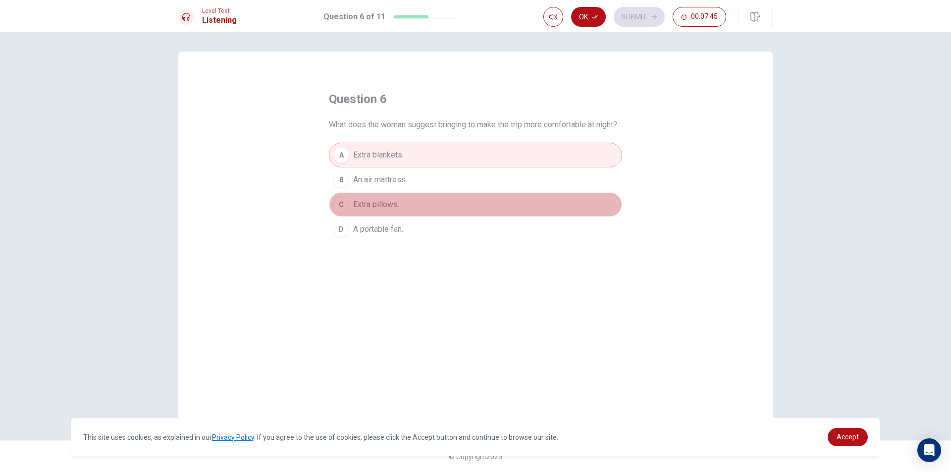
drag, startPoint x: 391, startPoint y: 212, endPoint x: 412, endPoint y: 143, distance: 71.9
click at [392, 209] on button "C Extra pillows." at bounding box center [475, 204] width 293 height 25
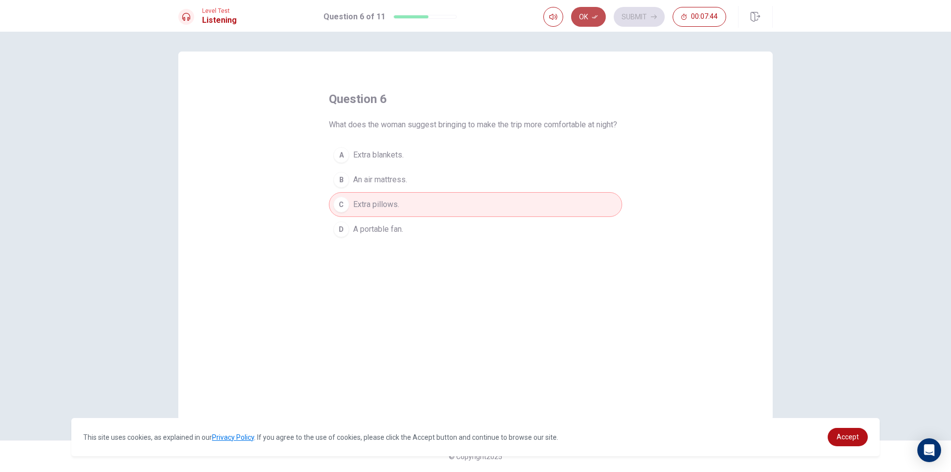
click at [583, 14] on button "Ok" at bounding box center [588, 17] width 35 height 20
click at [652, 20] on button "Submit" at bounding box center [639, 17] width 51 height 20
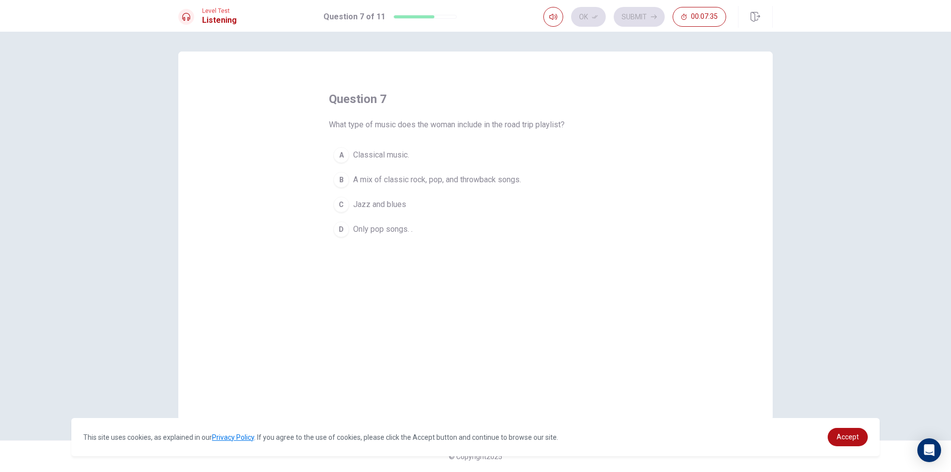
click at [384, 230] on span "Only pop songs. ." at bounding box center [382, 229] width 59 height 12
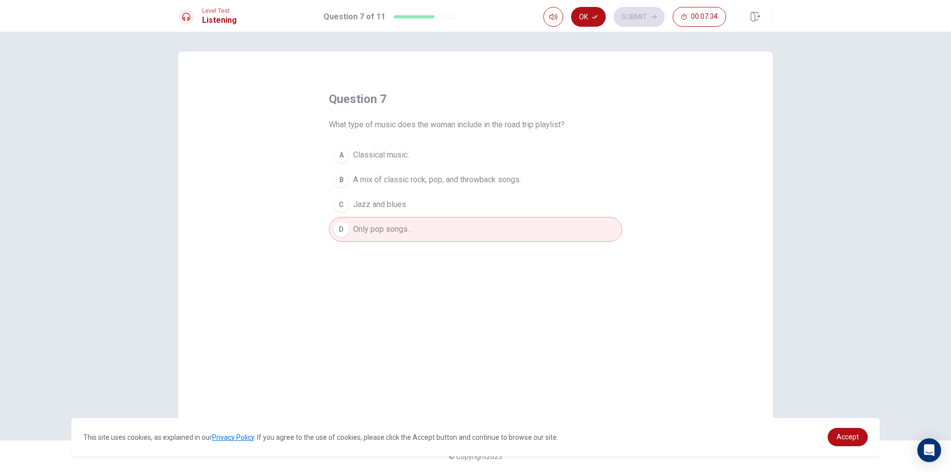
click at [388, 201] on div "A Classical music. B A mix of classic rock, pop, and throwback songs. C Jazz an…" at bounding box center [475, 192] width 293 height 99
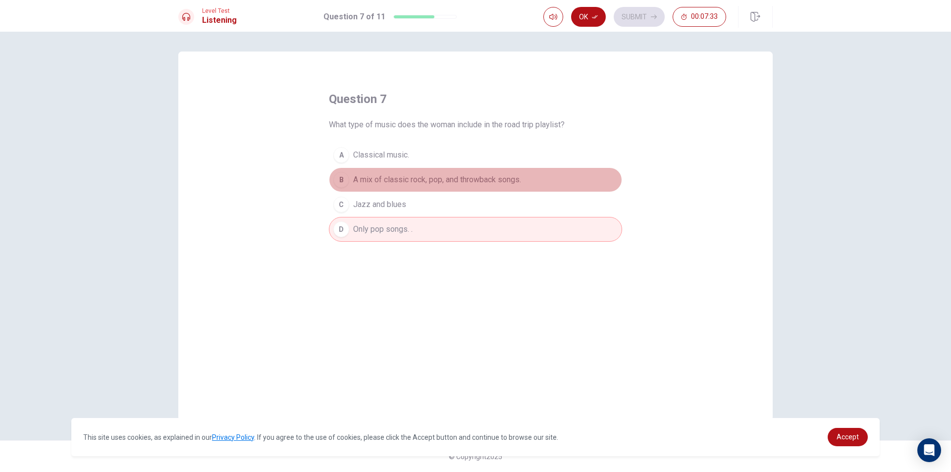
click at [401, 183] on span "A mix of classic rock, pop, and throwback songs." at bounding box center [437, 180] width 168 height 12
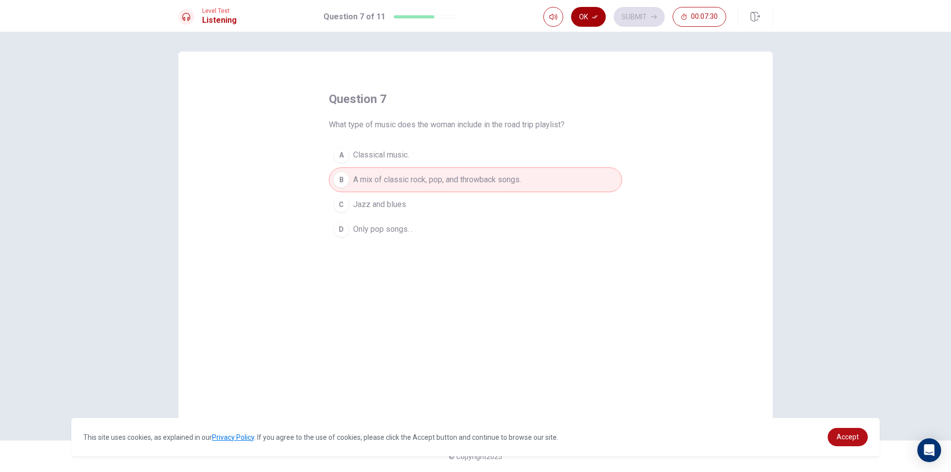
click at [591, 11] on button "Ok" at bounding box center [588, 17] width 35 height 20
click at [627, 13] on button "Submit" at bounding box center [639, 17] width 51 height 20
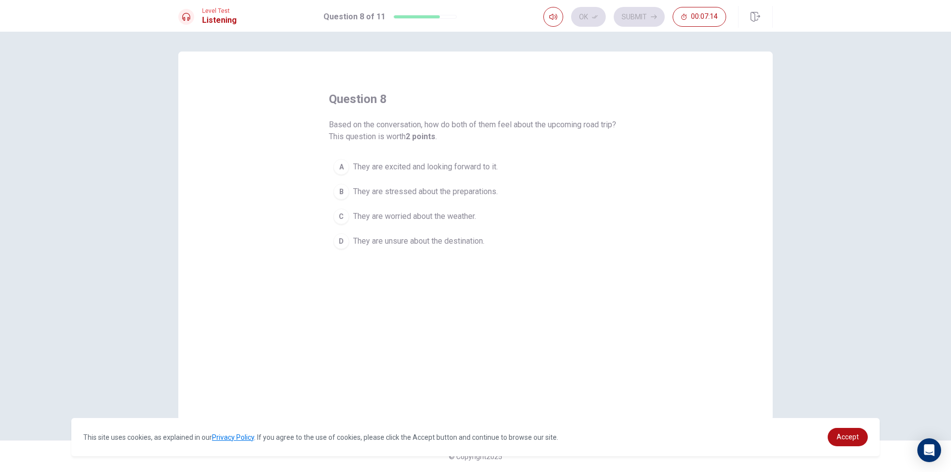
click at [465, 170] on span "They are excited and looking forward to it." at bounding box center [425, 167] width 145 height 12
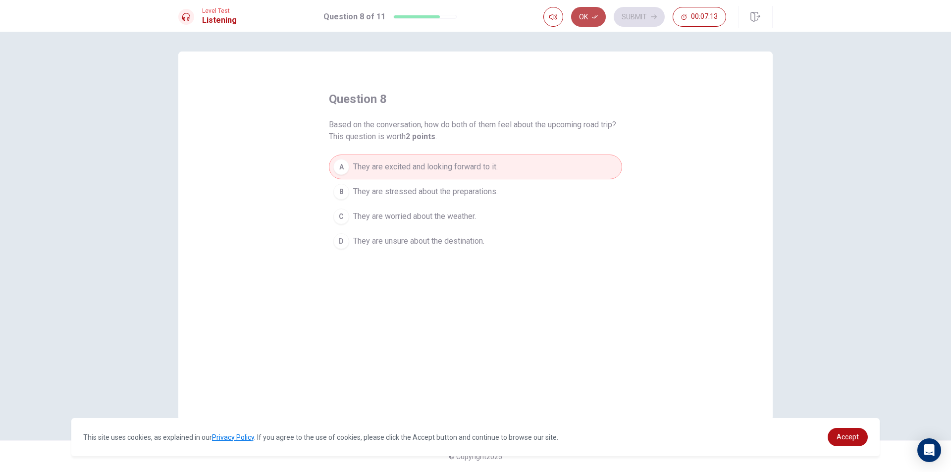
drag, startPoint x: 593, startPoint y: 15, endPoint x: 652, endPoint y: 15, distance: 59.0
click at [595, 15] on icon "button" at bounding box center [595, 17] width 6 height 6
click at [652, 15] on icon "button" at bounding box center [654, 17] width 6 height 6
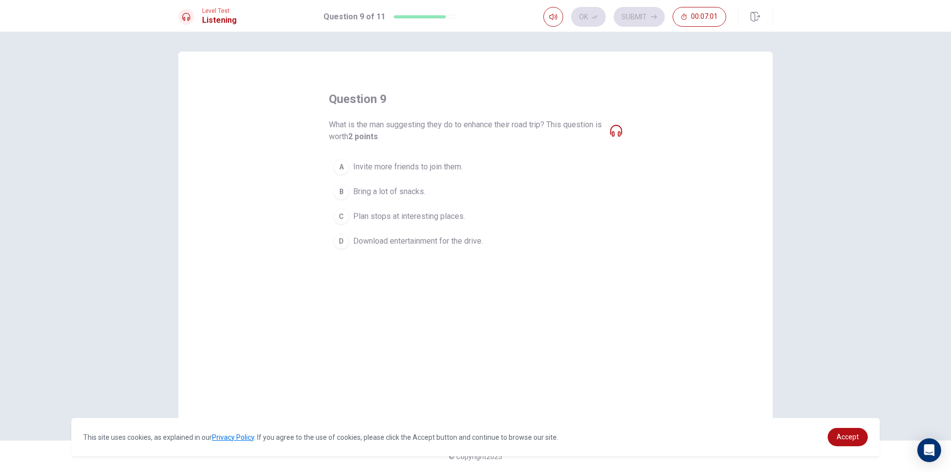
click at [611, 133] on icon at bounding box center [616, 131] width 12 height 12
click at [614, 131] on icon at bounding box center [616, 131] width 12 height 12
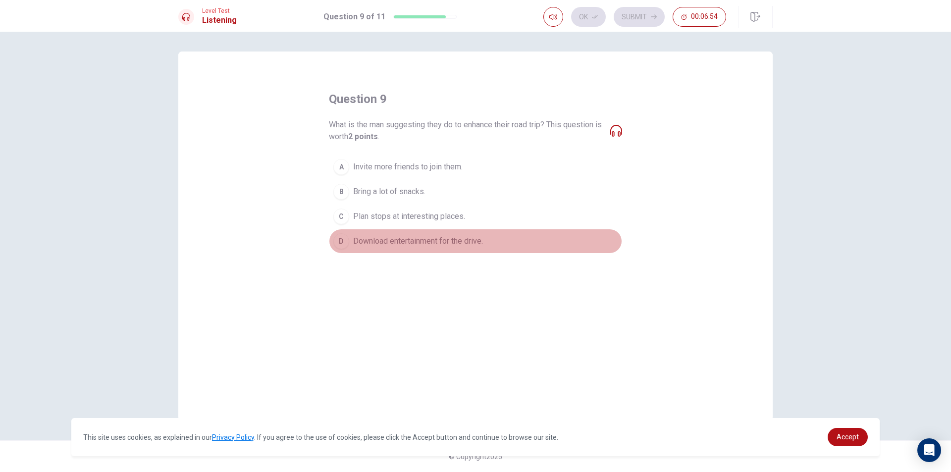
click at [431, 240] on span "Download entertainment for the drive." at bounding box center [418, 241] width 130 height 12
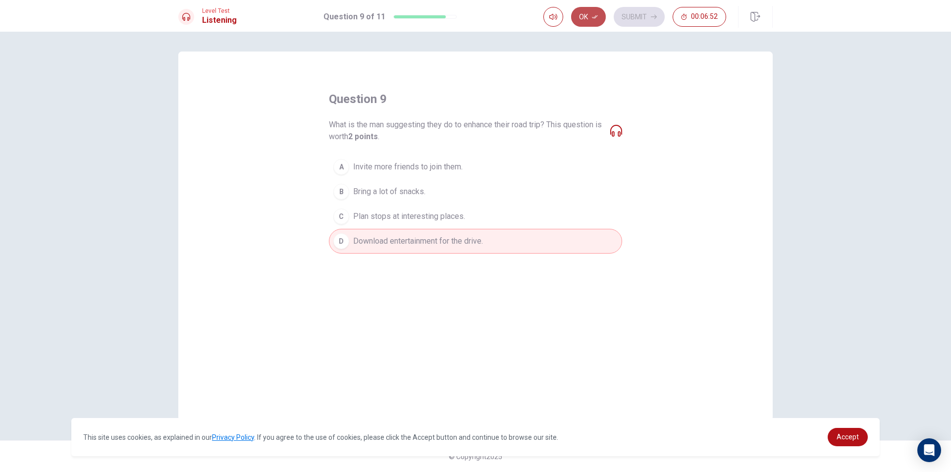
click at [590, 18] on button "Ok" at bounding box center [588, 17] width 35 height 20
click at [628, 8] on button "Submit" at bounding box center [639, 17] width 51 height 20
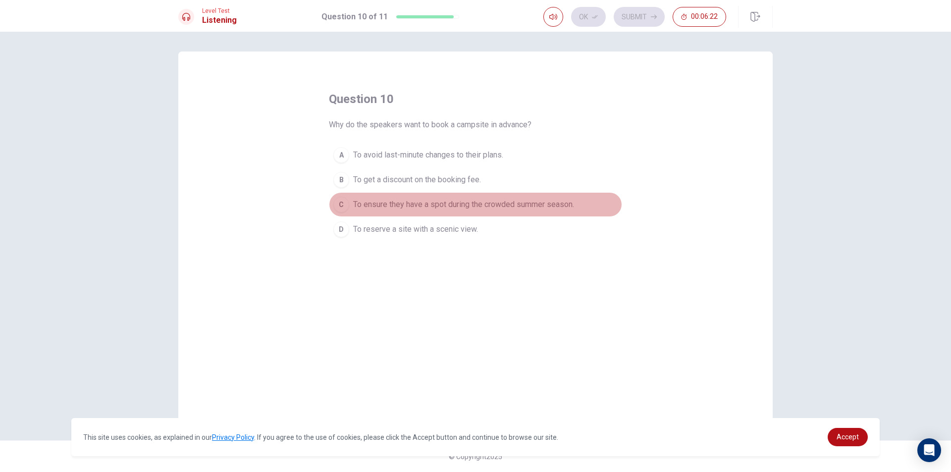
click at [409, 199] on span "To ensure they have a spot during the crowded summer season." at bounding box center [463, 205] width 221 height 12
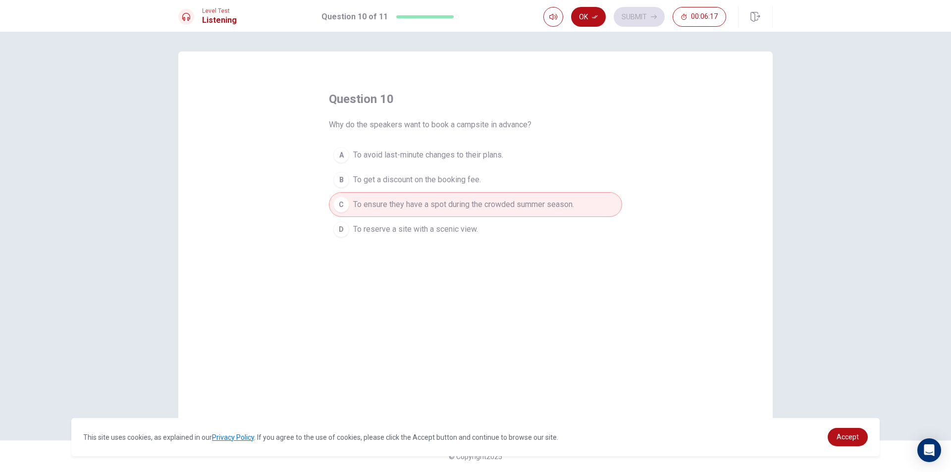
click at [445, 151] on span "To avoid last-minute changes to their plans." at bounding box center [428, 155] width 150 height 12
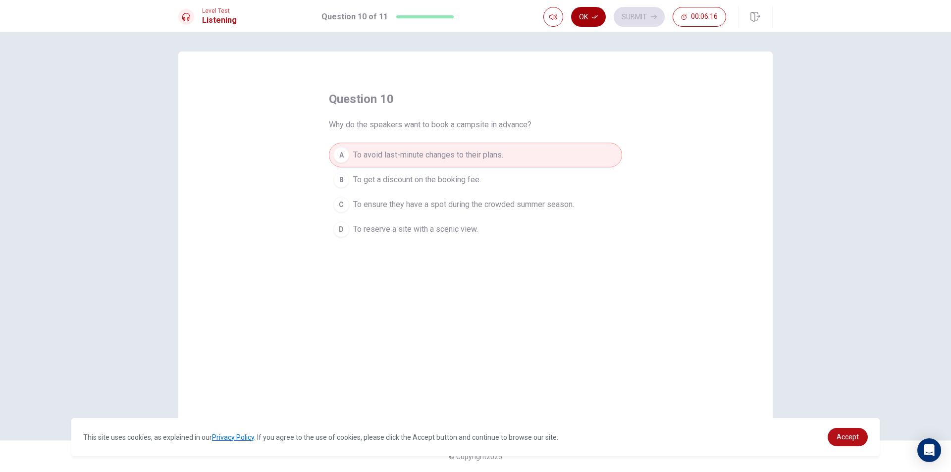
click at [595, 11] on button "Ok" at bounding box center [588, 17] width 35 height 20
click at [631, 10] on button "Submit" at bounding box center [639, 17] width 51 height 20
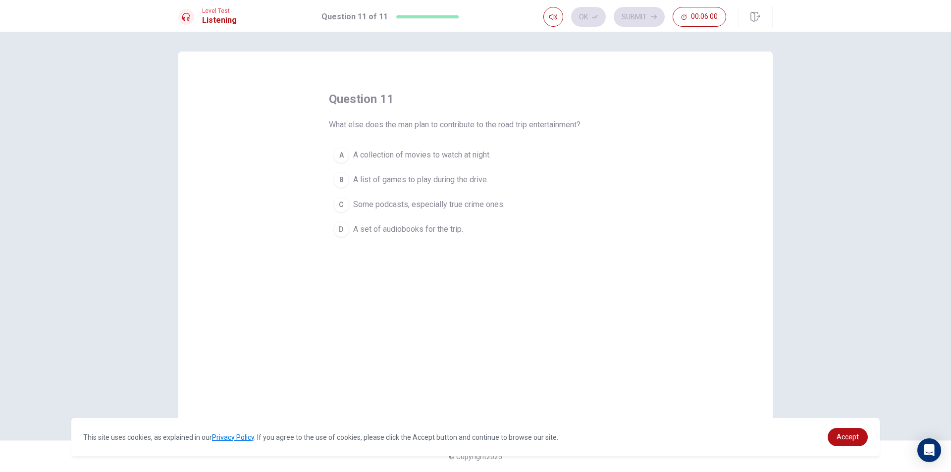
click at [401, 202] on span "Some podcasts, especially true crime ones." at bounding box center [429, 205] width 152 height 12
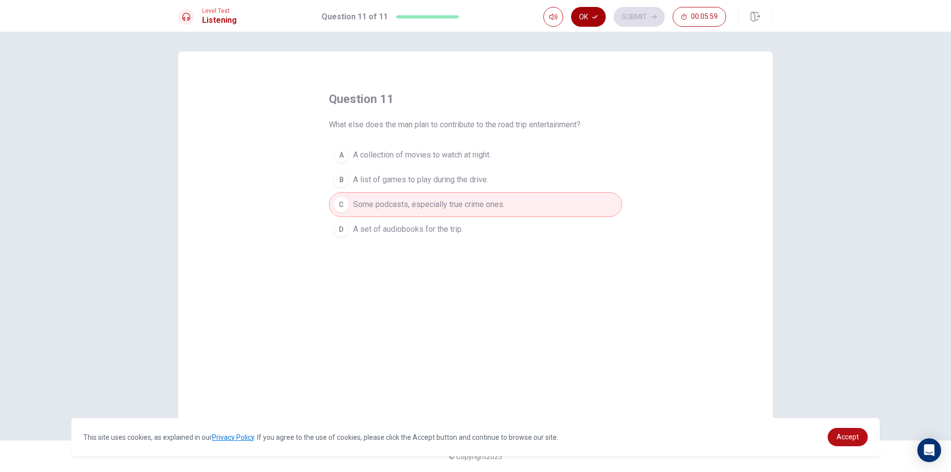
click at [595, 11] on button "Ok" at bounding box center [588, 17] width 35 height 20
click at [625, 15] on button "Submit" at bounding box center [639, 17] width 51 height 20
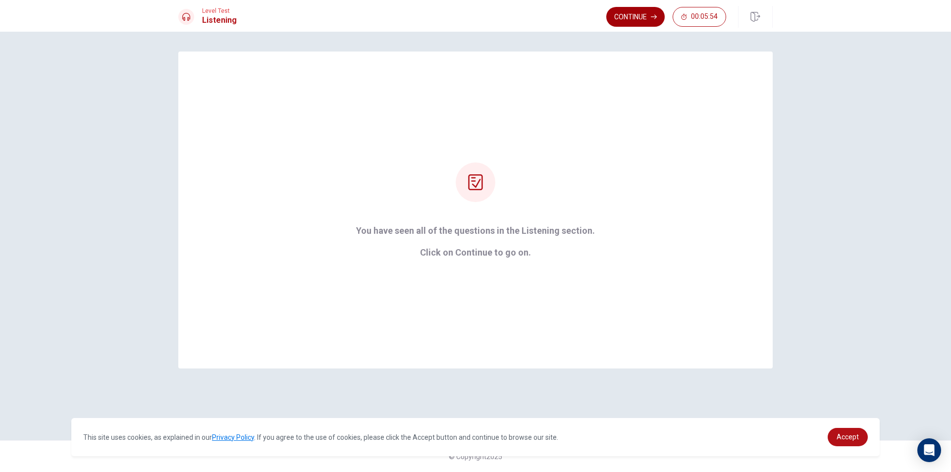
click at [637, 11] on button "Continue" at bounding box center [635, 17] width 58 height 20
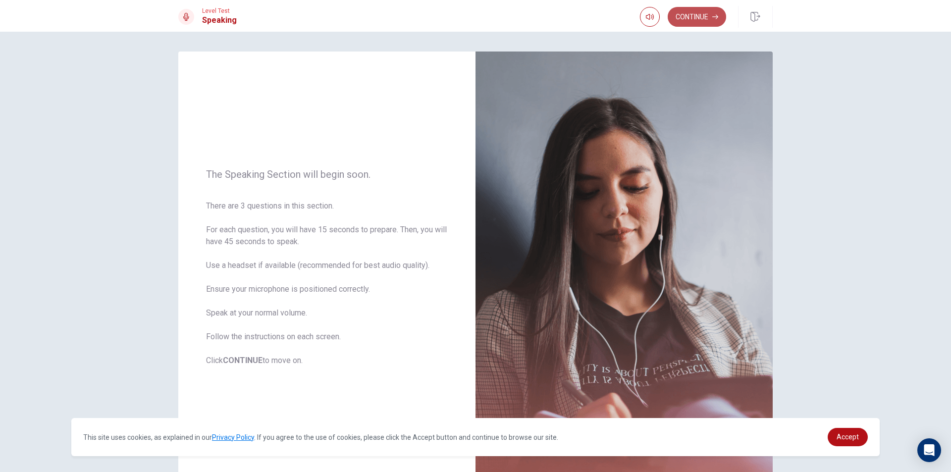
click at [708, 7] on button "Continue" at bounding box center [697, 17] width 58 height 20
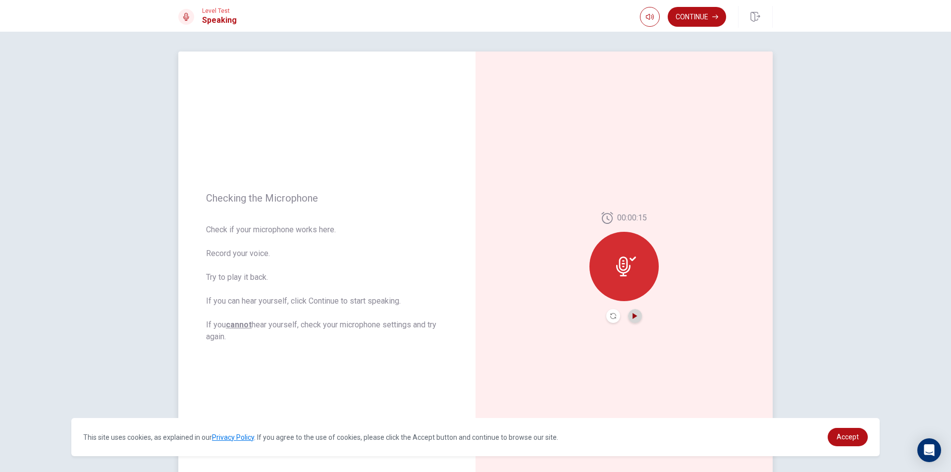
click at [633, 319] on icon "Play Audio" at bounding box center [635, 316] width 4 height 6
click at [712, 17] on icon "button" at bounding box center [715, 17] width 6 height 6
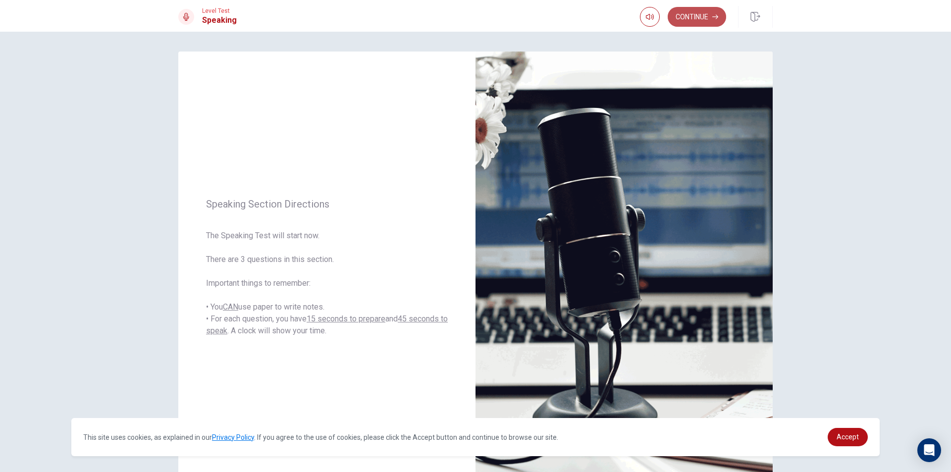
click at [687, 20] on button "Continue" at bounding box center [697, 17] width 58 height 20
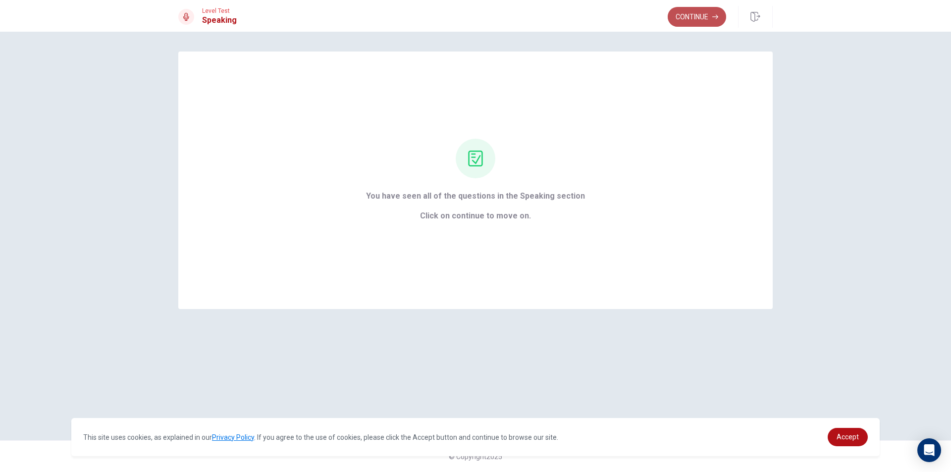
click at [700, 21] on button "Continue" at bounding box center [697, 17] width 58 height 20
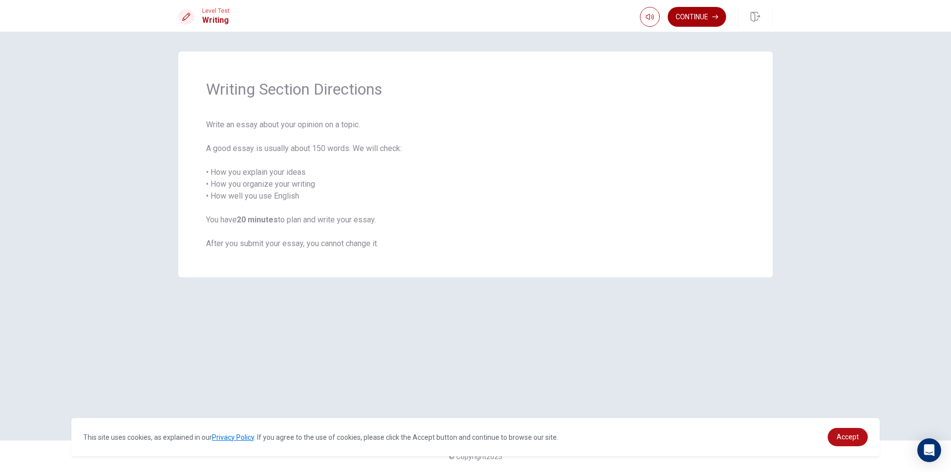
click at [705, 18] on button "Continue" at bounding box center [697, 17] width 58 height 20
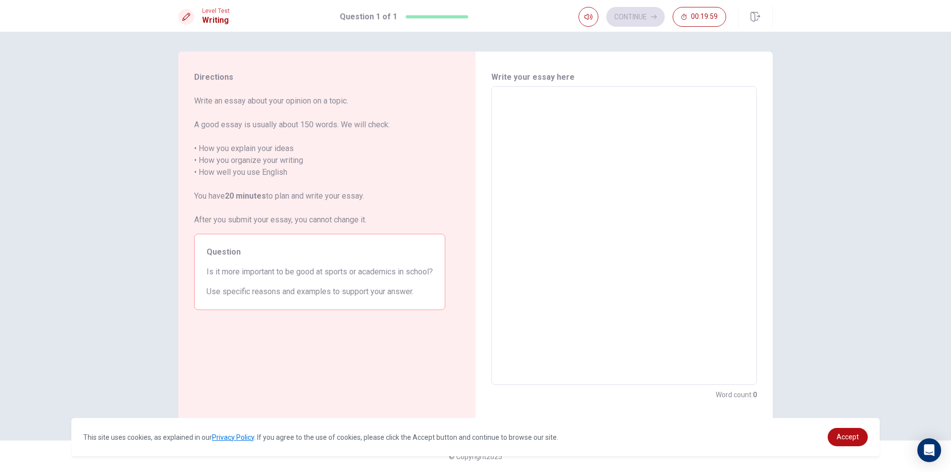
click at [530, 99] on textarea at bounding box center [624, 236] width 252 height 282
type textarea "s"
type textarea "x"
type textarea "so"
type textarea "x"
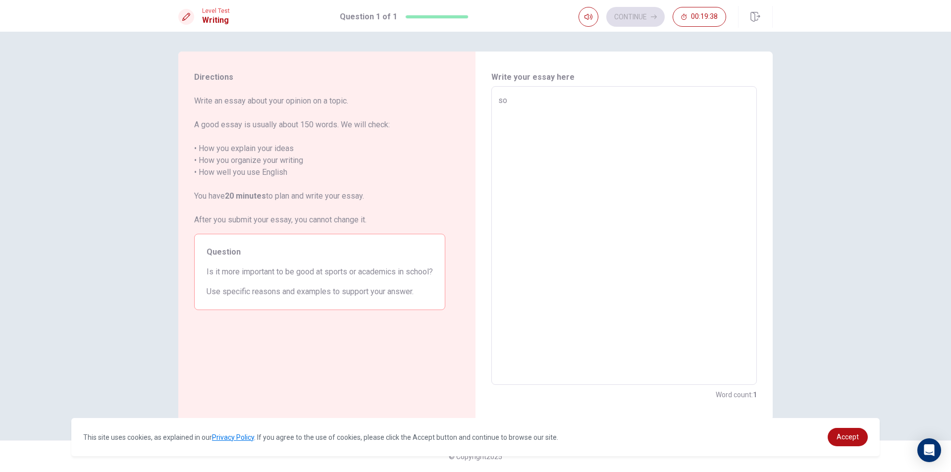
type textarea "som"
type textarea "x"
type textarea "some"
type textarea "x"
type textarea "some"
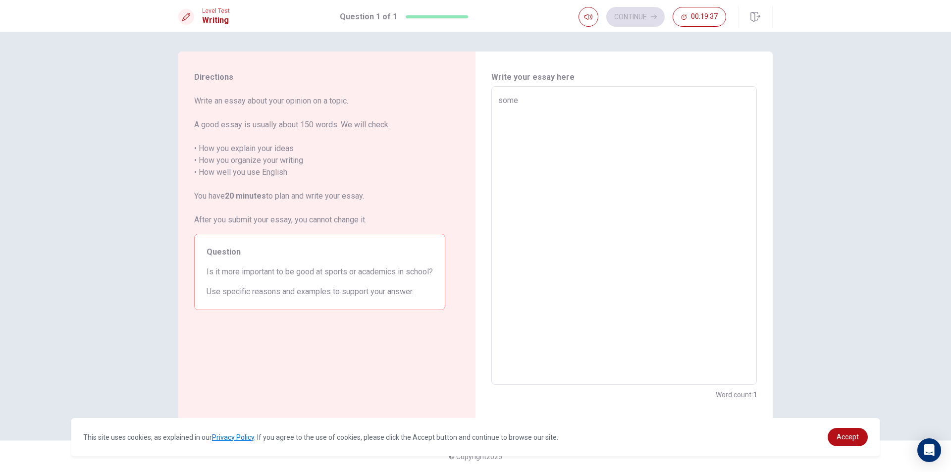
type textarea "x"
type textarea "some t"
type textarea "x"
type textarea "some ti"
type textarea "x"
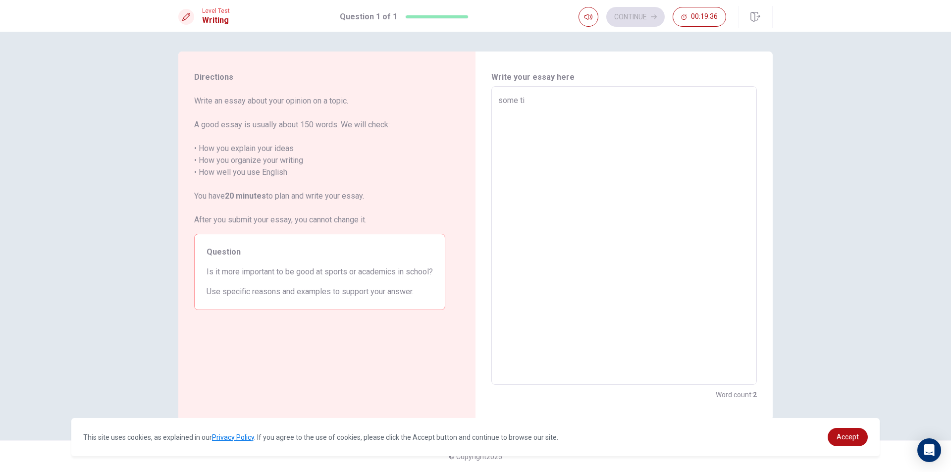
type textarea "some [PERSON_NAME]"
type textarea "x"
type textarea "some time"
type textarea "x"
type textarea "some time"
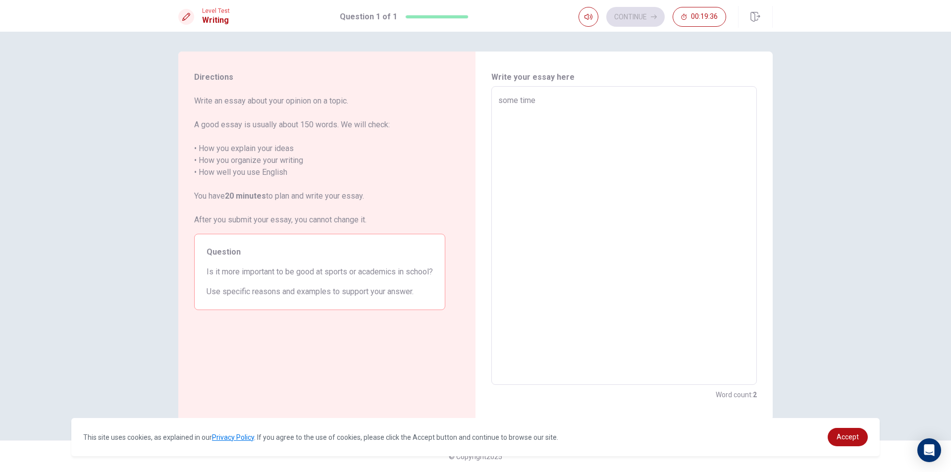
type textarea "x"
type textarea "some time s"
type textarea "x"
type textarea "some time so"
type textarea "x"
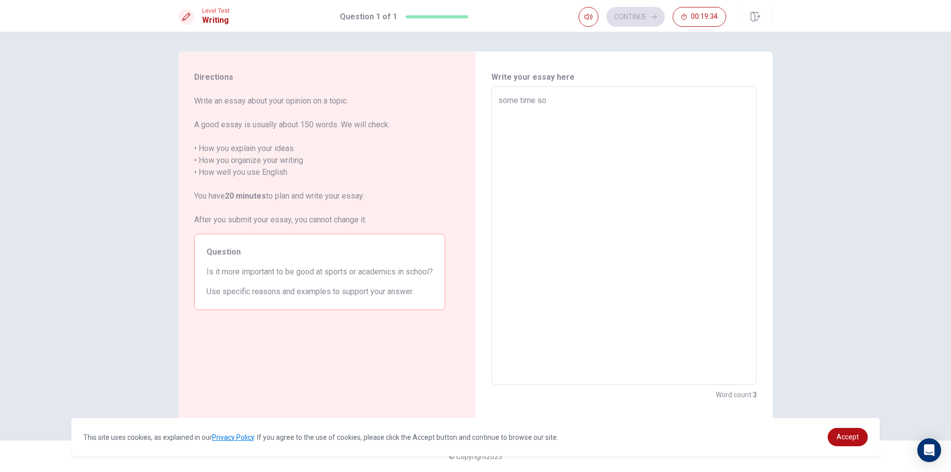
type textarea "some time som"
type textarea "x"
type textarea "some time some"
type textarea "x"
type textarea "some time some"
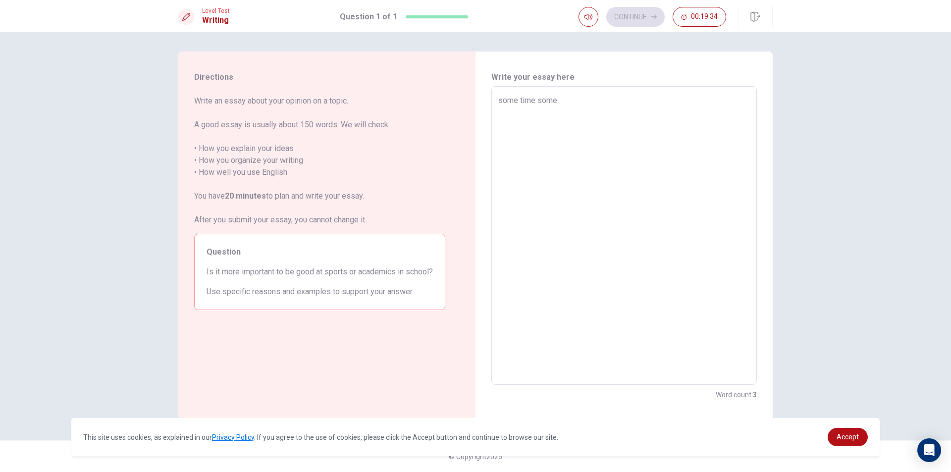
type textarea "x"
type textarea "some time some p"
type textarea "x"
type textarea "some time some pu"
type textarea "x"
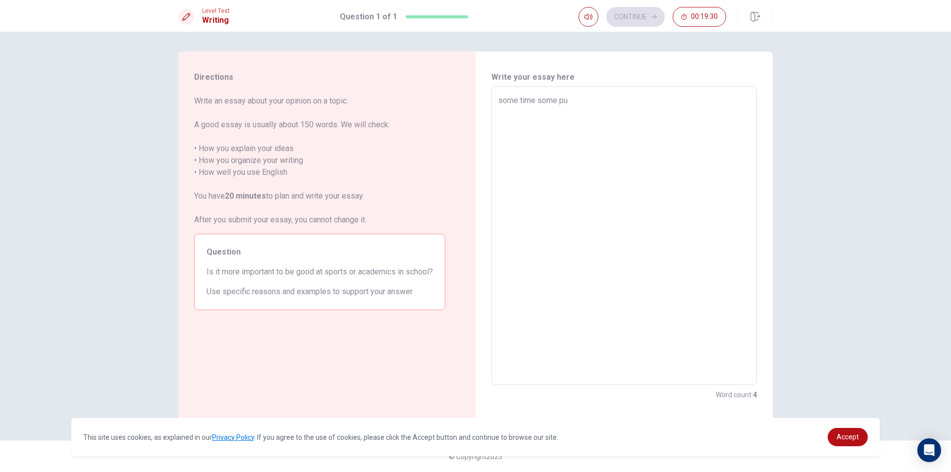
type textarea "some time some pup"
type textarea "x"
type textarea "some time some pupl"
type textarea "x"
type textarea "some time some puple"
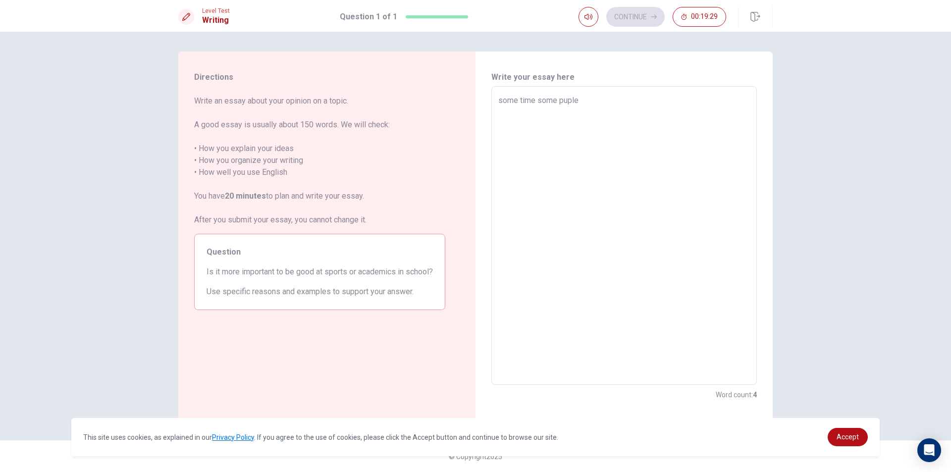
type textarea "x"
type textarea "some time some puple"
type textarea "x"
type textarea "some time some puple"
type textarea "x"
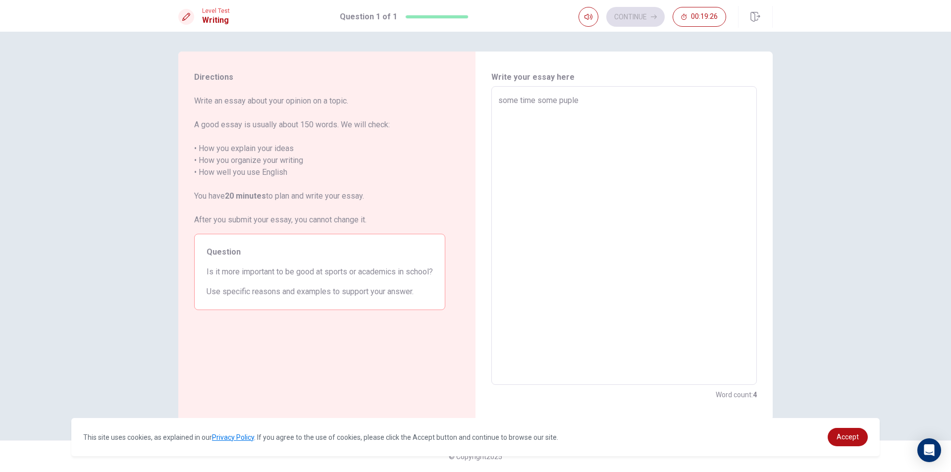
type textarea "some time some pupl"
type textarea "x"
type textarea "some time some pup"
type textarea "x"
type textarea "some time some pu"
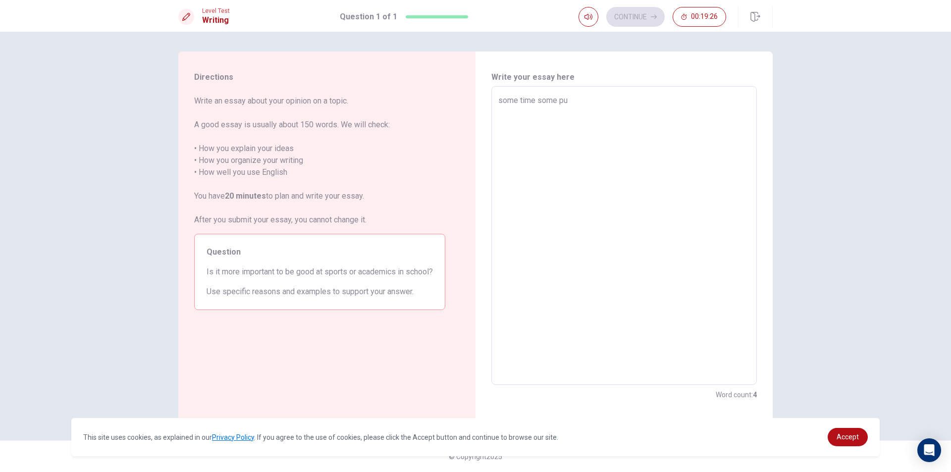
type textarea "x"
type textarea "some time some p"
type textarea "x"
type textarea "some time some pu"
type textarea "x"
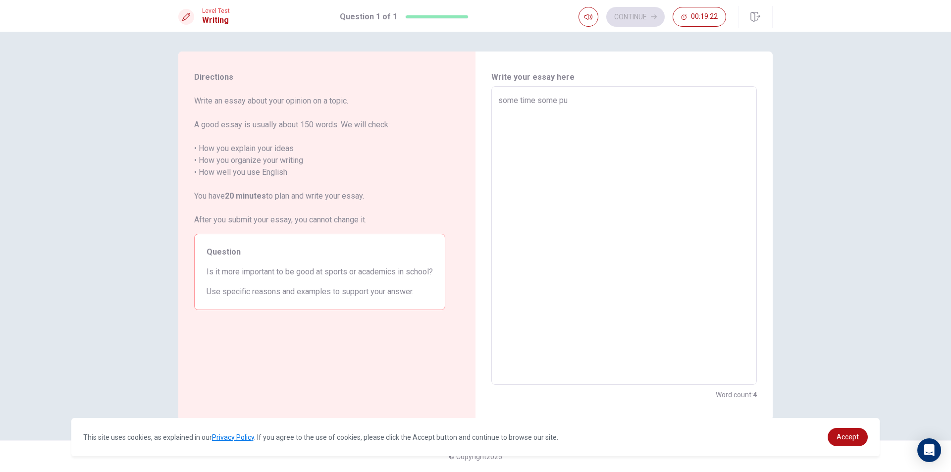
type textarea "some time some puo"
type textarea "x"
type textarea "some time some puop"
type textarea "x"
type textarea "some time some puopl"
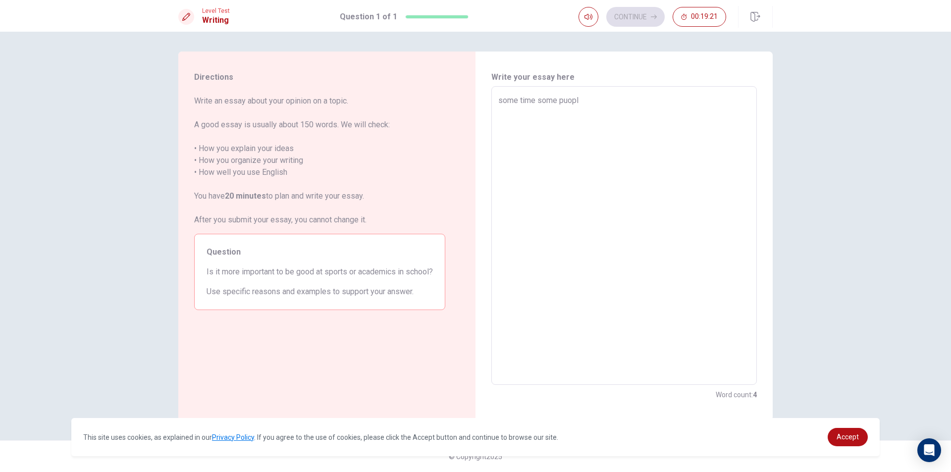
type textarea "x"
type textarea "some time some puople"
type textarea "x"
type textarea "some time some puople"
type textarea "x"
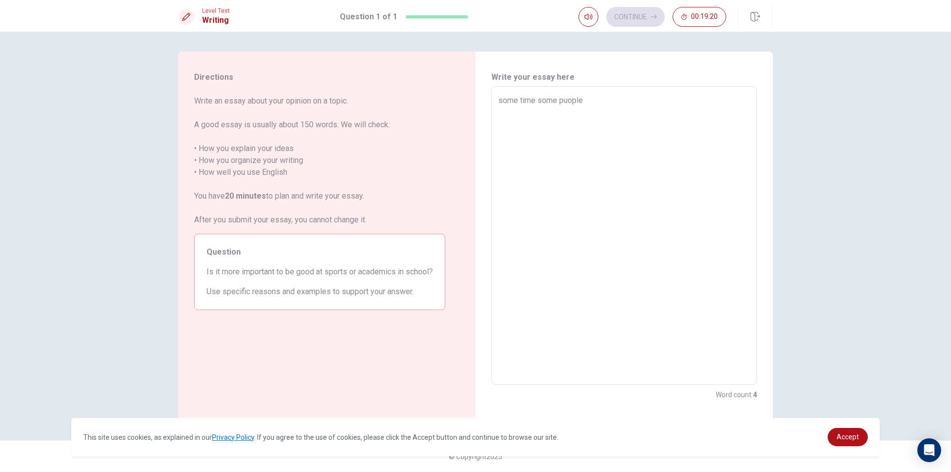
type textarea "some time some puople"
type textarea "x"
type textarea "some time some puople"
type textarea "x"
type textarea "some time some puople"
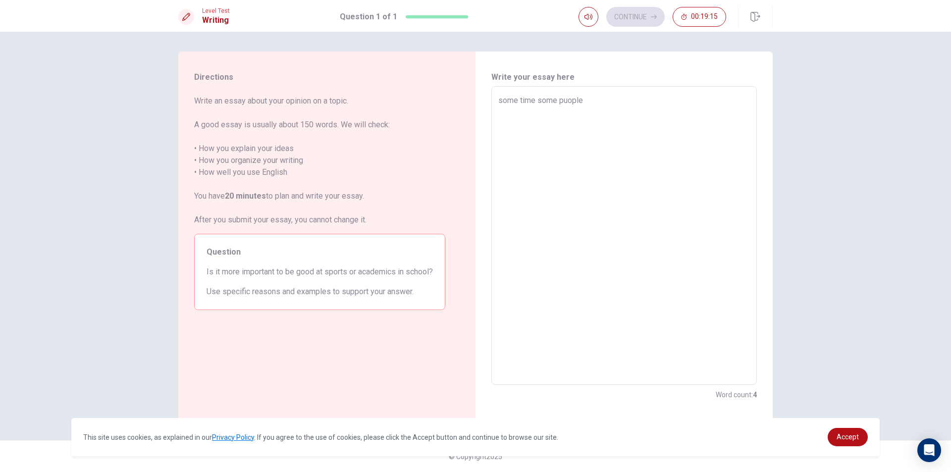
type textarea "x"
type textarea "some time some puopl"
type textarea "x"
type textarea "some time some puop"
type textarea "x"
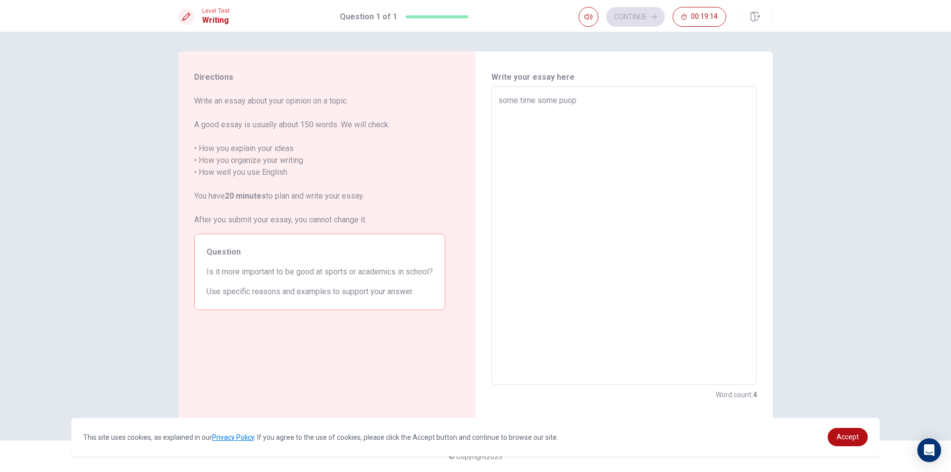
type textarea "some time some puo"
type textarea "x"
type textarea "some time some pu"
type textarea "x"
type textarea "some time some p"
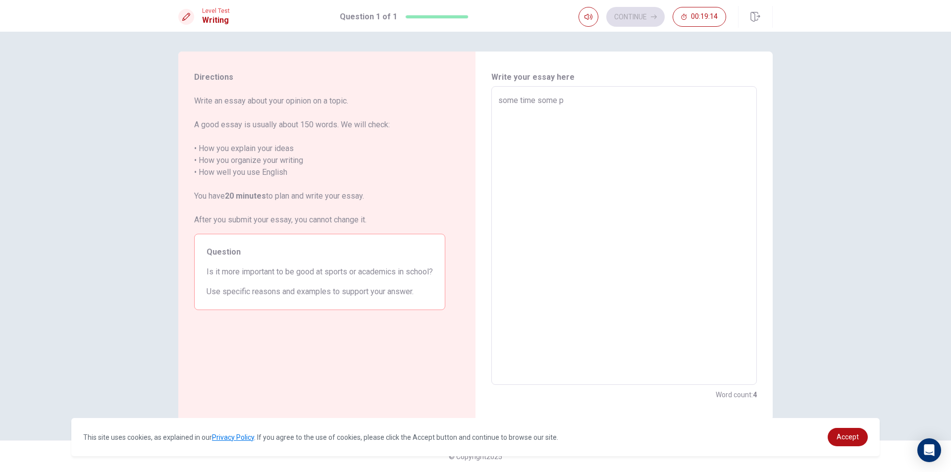
type textarea "x"
type textarea "some time some"
type textarea "x"
type textarea "some time some p"
type textarea "x"
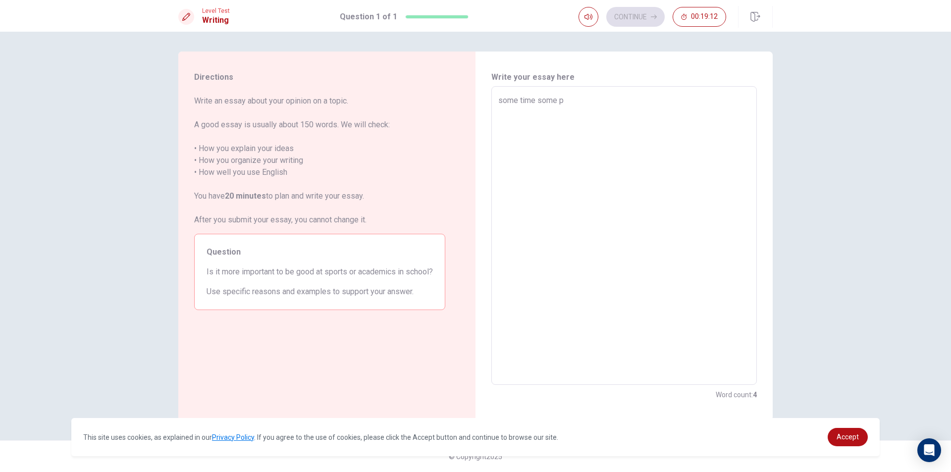
type textarea "some time some pe"
type textarea "x"
type textarea "some time some peo"
type textarea "x"
type textarea "some time some peop"
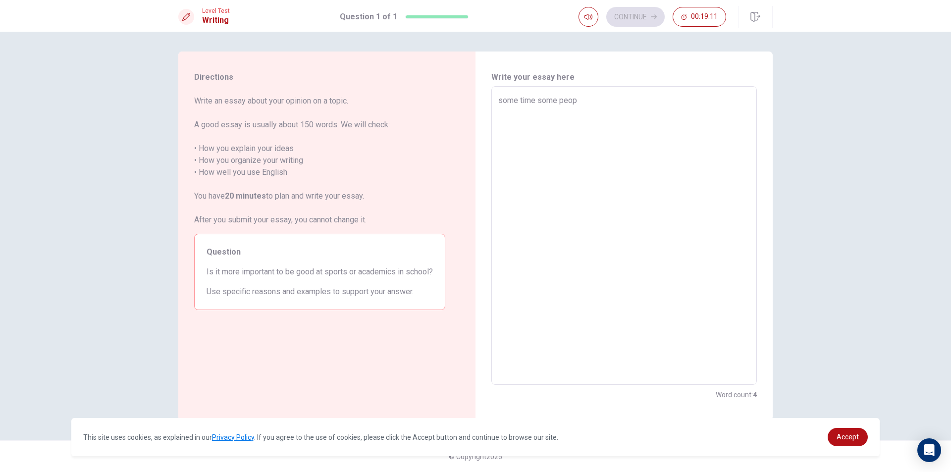
type textarea "x"
type textarea "some time some peope"
type textarea "x"
type textarea "some time some peop"
type textarea "x"
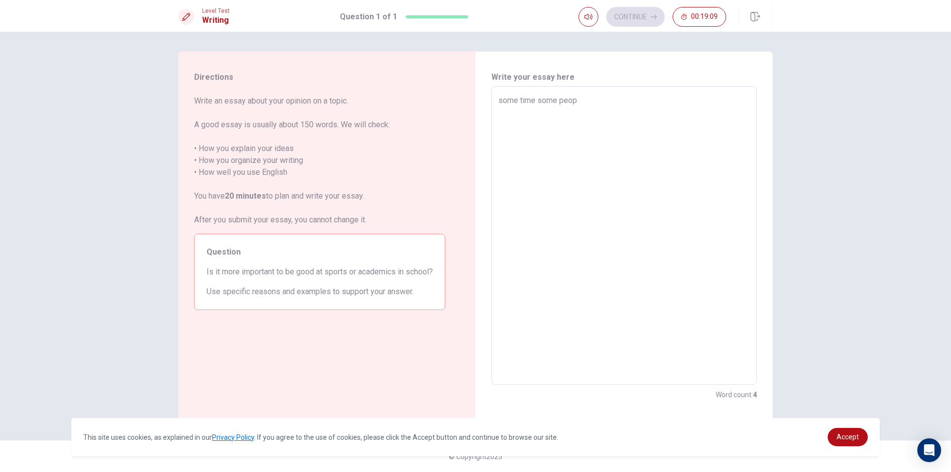
type textarea "some time some peopl"
type textarea "x"
type textarea "some time some people"
type textarea "x"
type textarea "some time some people"
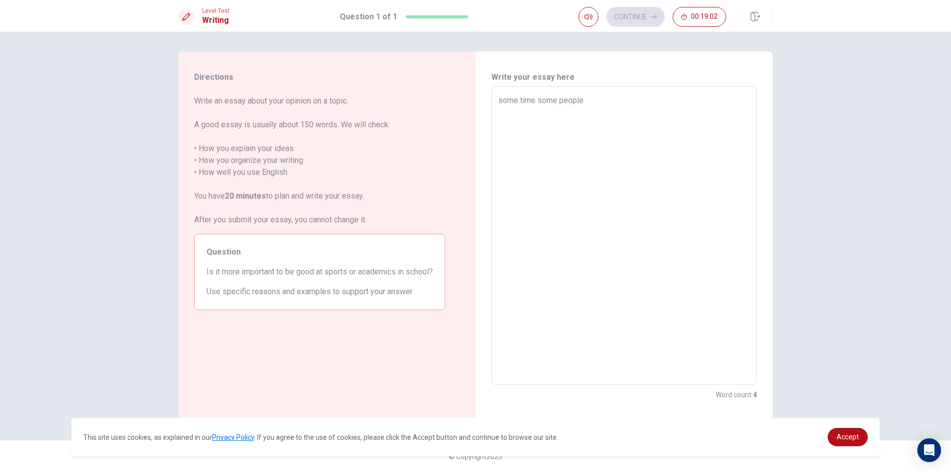
type textarea "x"
type textarea "some time some people t"
type textarea "x"
type textarea "some time some people th"
type textarea "x"
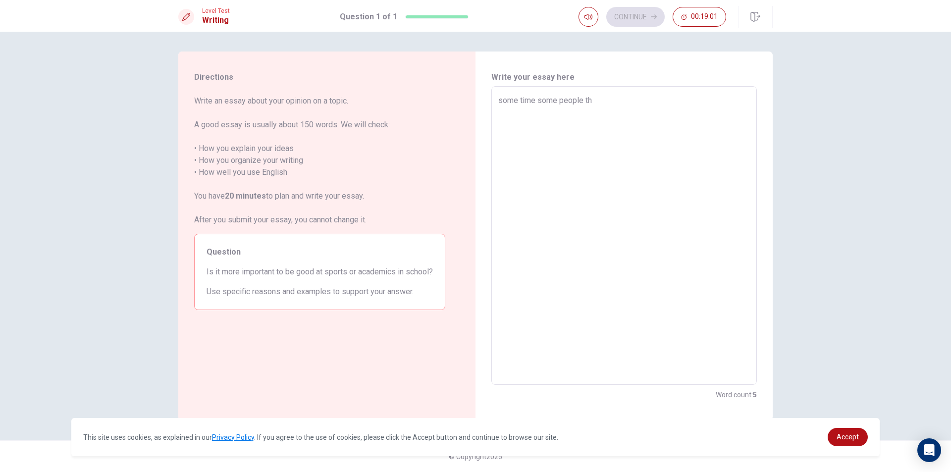
type textarea "some time some people the"
type textarea "x"
type textarea "some time some people they"
type textarea "x"
type textarea "some time some people they"
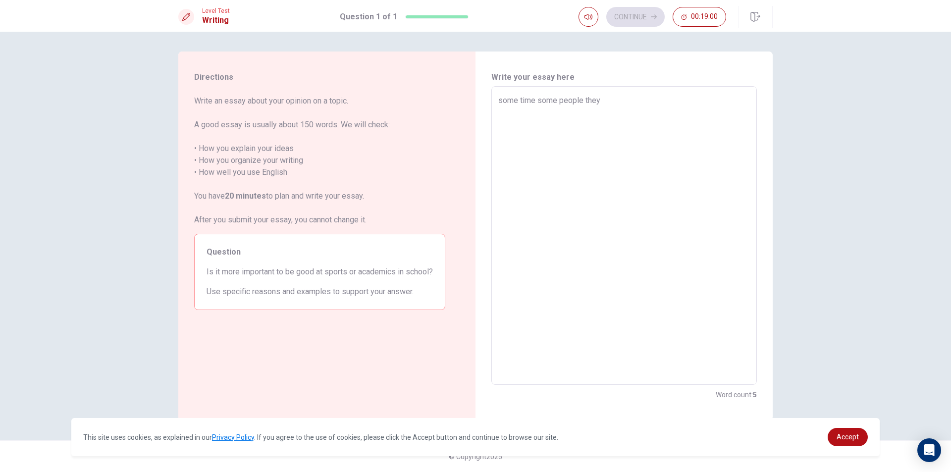
type textarea "x"
type textarea "some time some people they r"
type textarea "x"
type textarea "some time some people they re"
type textarea "x"
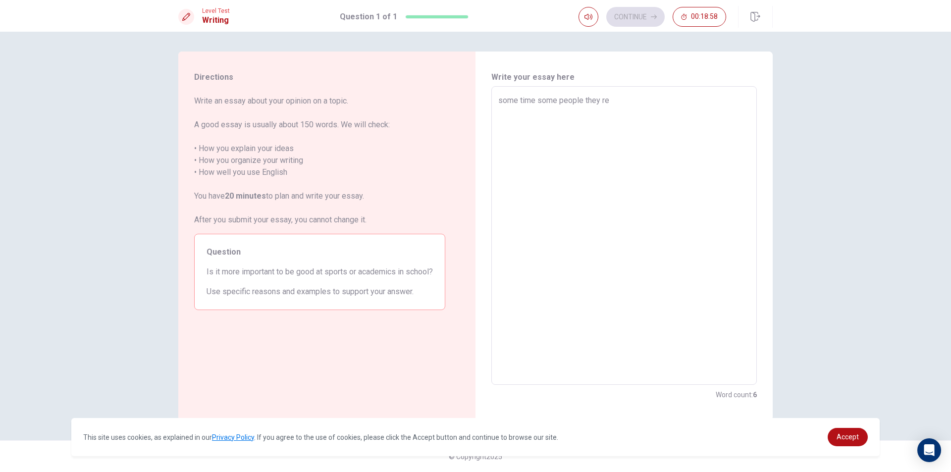
type textarea "some time some people they rel"
type textarea "x"
type textarea "some time some people they rell"
type textarea "x"
type textarea "some time some people they relly"
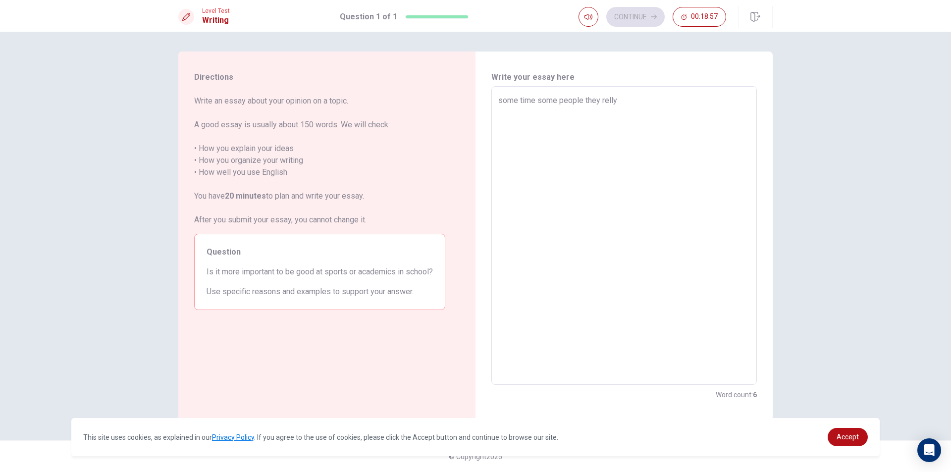
type textarea "x"
type textarea "some time some people they relly"
type textarea "x"
type textarea "some time some people they relly"
type textarea "x"
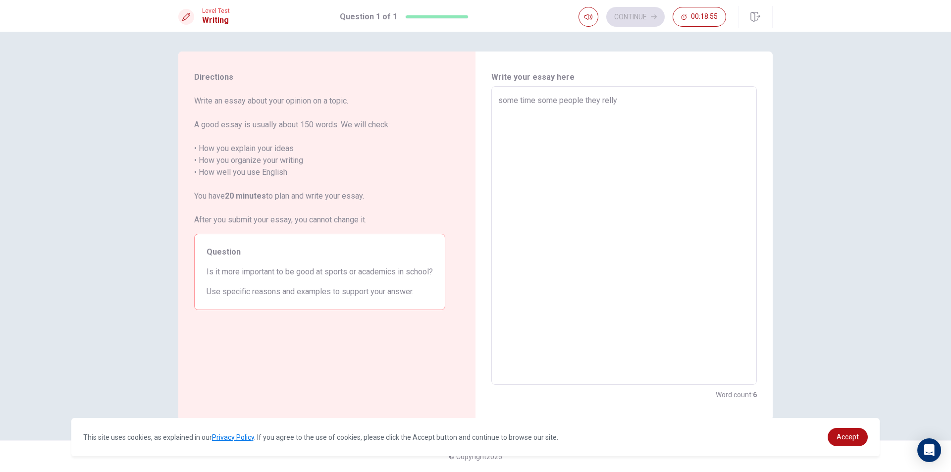
type textarea "some time some people they rell"
type textarea "x"
type textarea "some time some people they rel"
type textarea "x"
type textarea "some time some people they re"
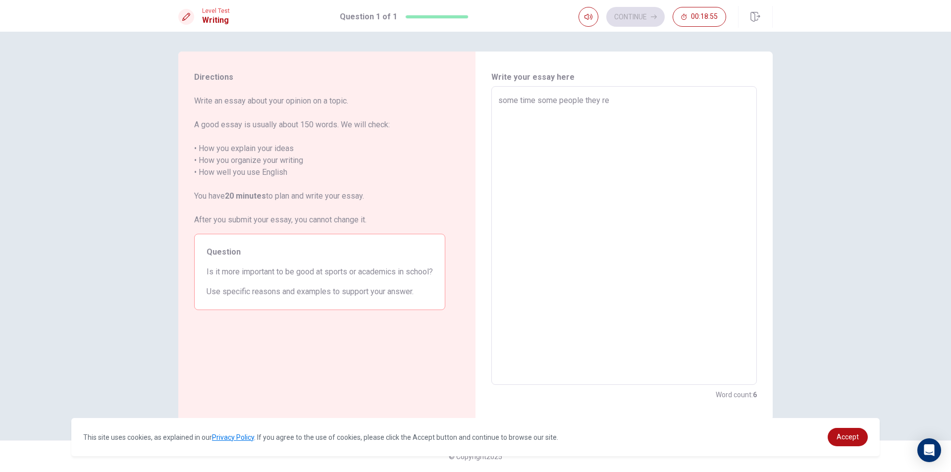
type textarea "x"
type textarea "some time some people they rea"
type textarea "x"
type textarea "some time some people they real"
type textarea "x"
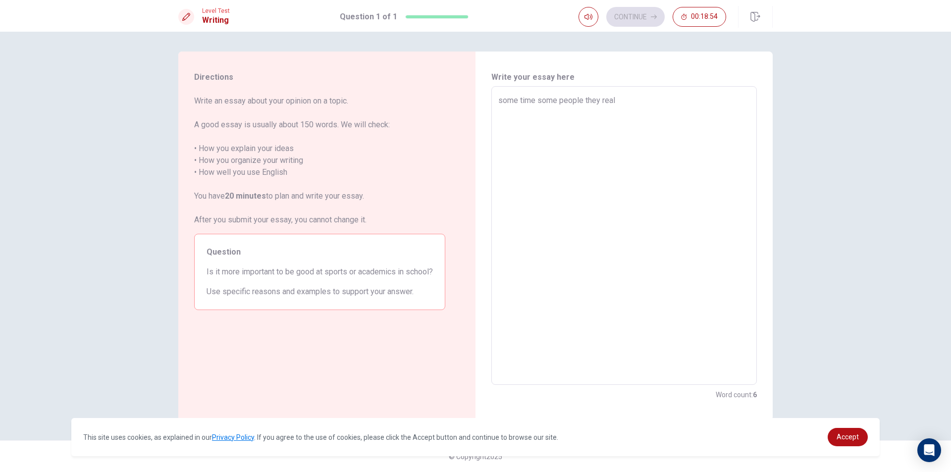
type textarea "some time some people they reall"
type textarea "x"
type textarea "some time some people they really"
type textarea "x"
type textarea "some time some people they really"
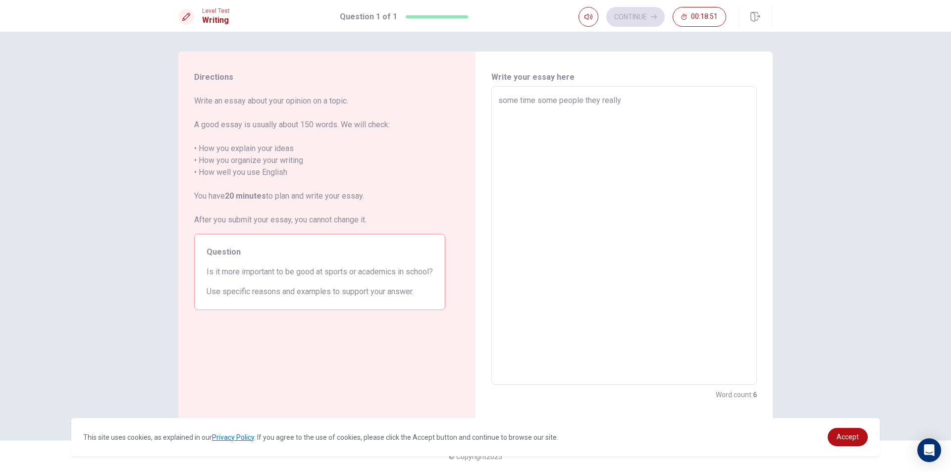
type textarea "x"
type textarea "some time some people they really f"
type textarea "x"
type textarea "some time some people they really fo"
type textarea "x"
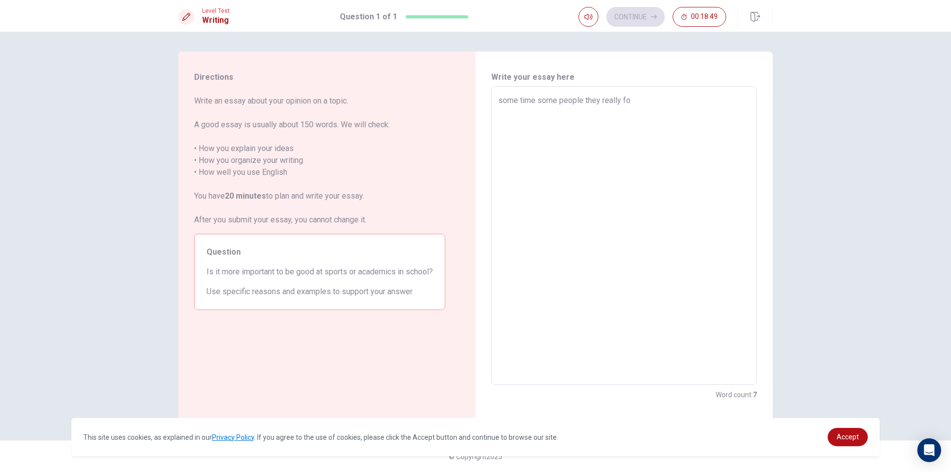
type textarea "some time some people they really foc"
type textarea "x"
type textarea "some time some people they really focu"
type textarea "x"
type textarea "some time some people they really focus"
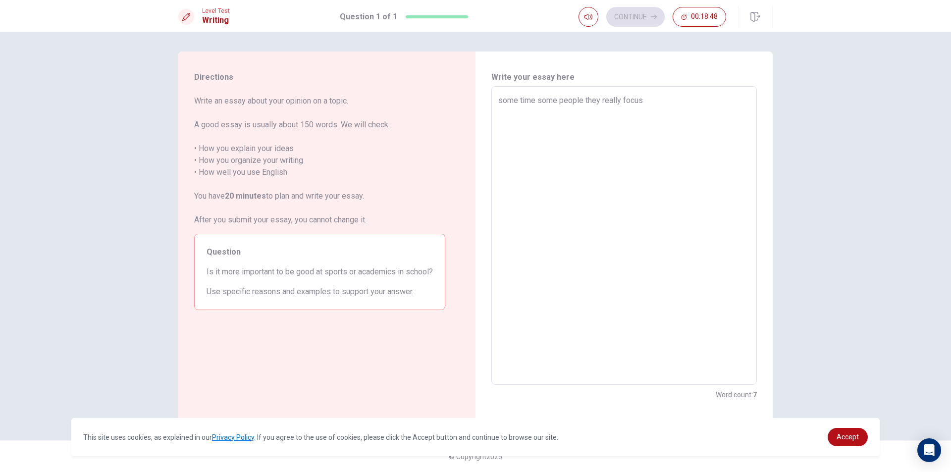
type textarea "x"
type textarea "some time some people they really focus"
type textarea "x"
type textarea "some time some people they really focus o"
type textarea "x"
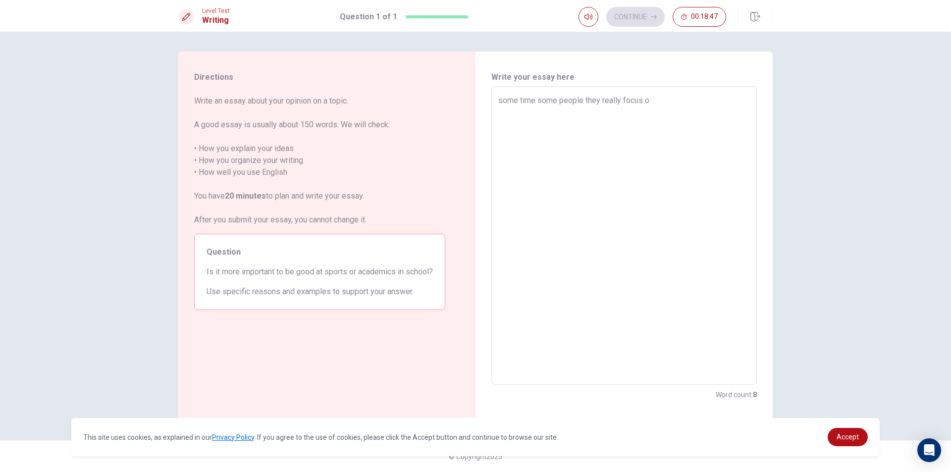
type textarea "some time some people they really focus on"
type textarea "x"
type textarea "some time some people they really focus on"
type textarea "x"
type textarea "some time some people they really focus on a"
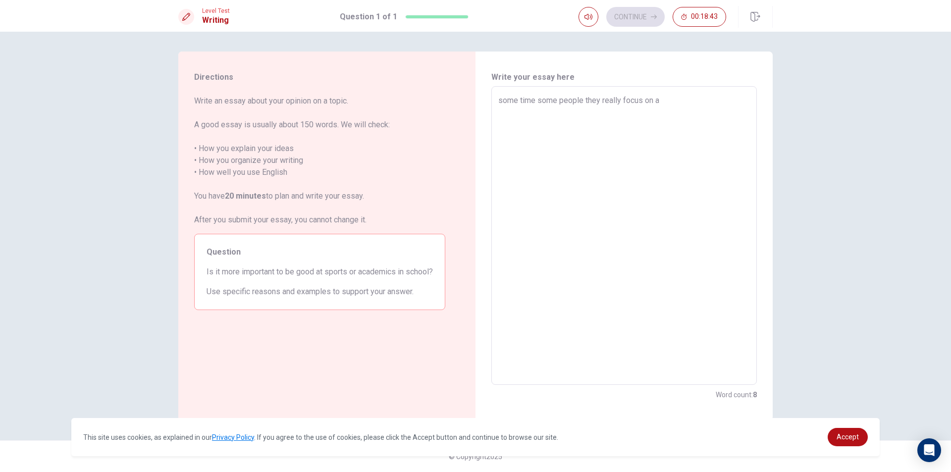
type textarea "x"
type textarea "some time some people they really focus on ac"
type textarea "x"
type textarea "some time some people they really focus on aca"
type textarea "x"
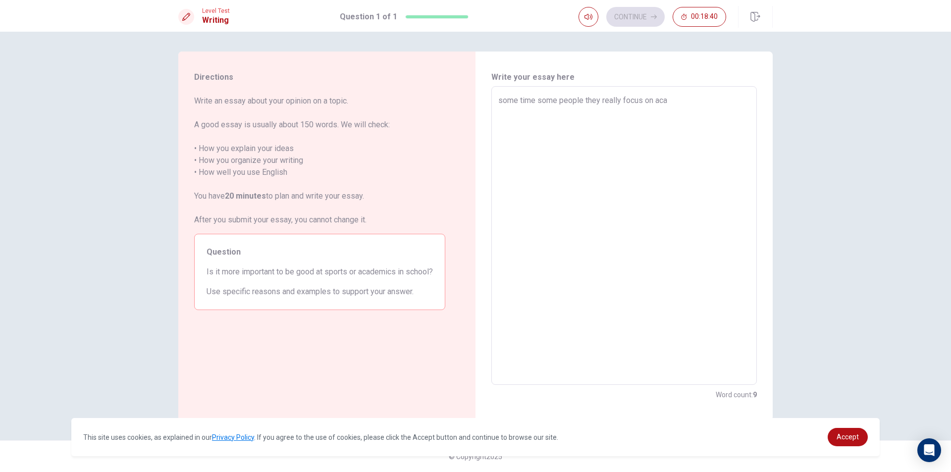
type textarea "some time some people they really focus on acad"
type textarea "x"
type textarea "some time some people they really focus on acade"
type textarea "x"
type textarea "some time some people they really focus on academ"
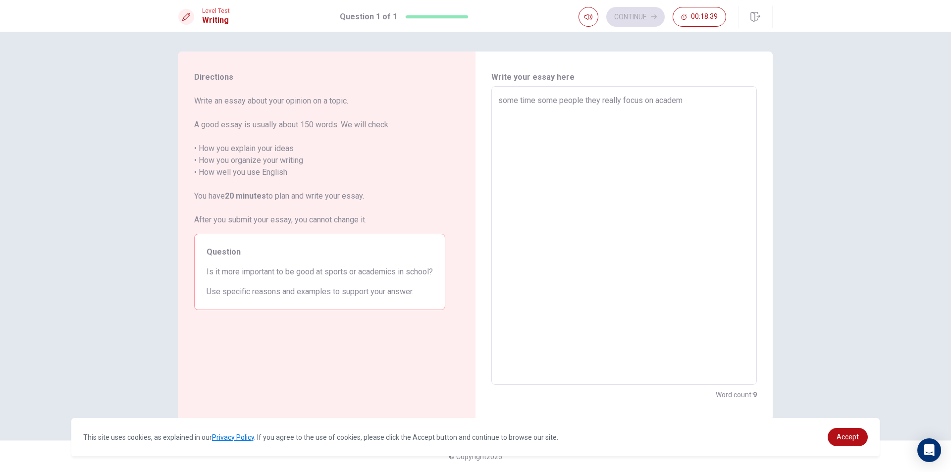
type textarea "x"
type textarea "some time some people they really focus on academi"
type textarea "x"
type textarea "some time some people they really focus on academic"
type textarea "x"
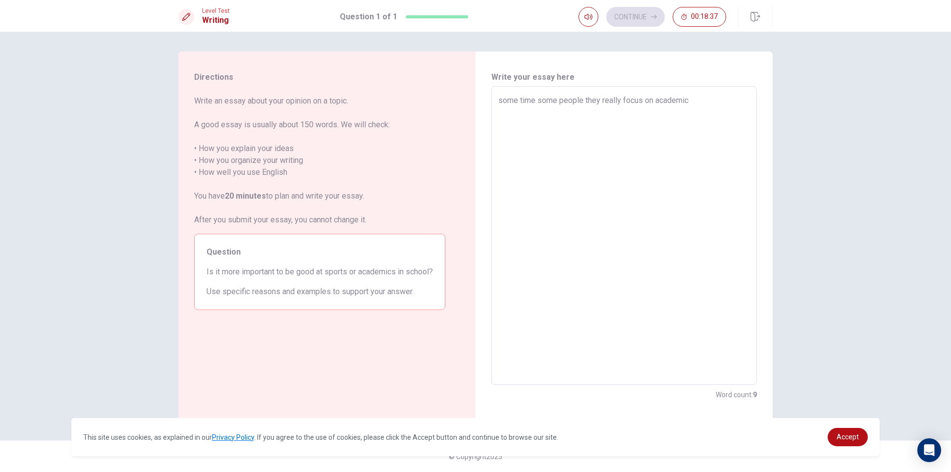
type textarea "some time some people they really focus on academic"
type textarea "x"
type textarea "some time some people they really focus on academic s"
type textarea "x"
type textarea "some time some people they really focus on academic se"
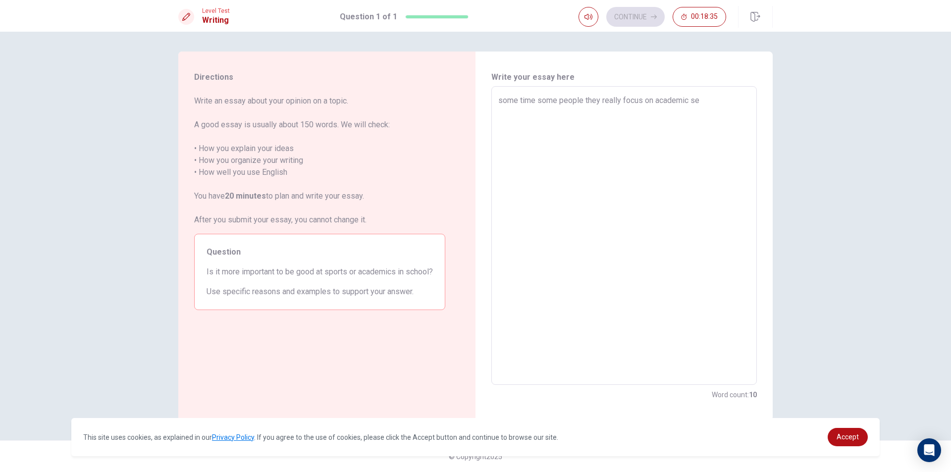
type textarea "x"
type textarea "some time some people they really focus on academic sec"
type textarea "x"
type textarea "some time some people they really focus on academic secs"
type textarea "x"
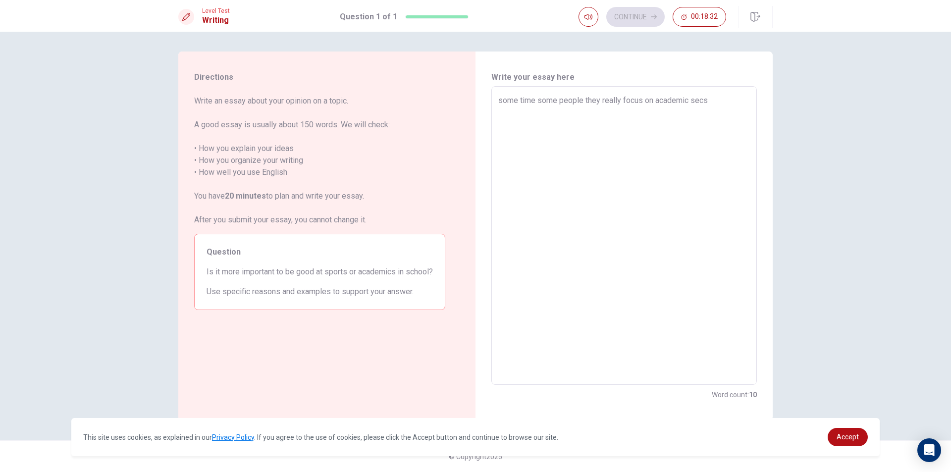
type textarea "some time some people they really focus on academic secsi"
type textarea "x"
type textarea "some time some people they really focus on academic secsio"
type textarea "x"
type textarea "some time some people they really focus on academic secsion"
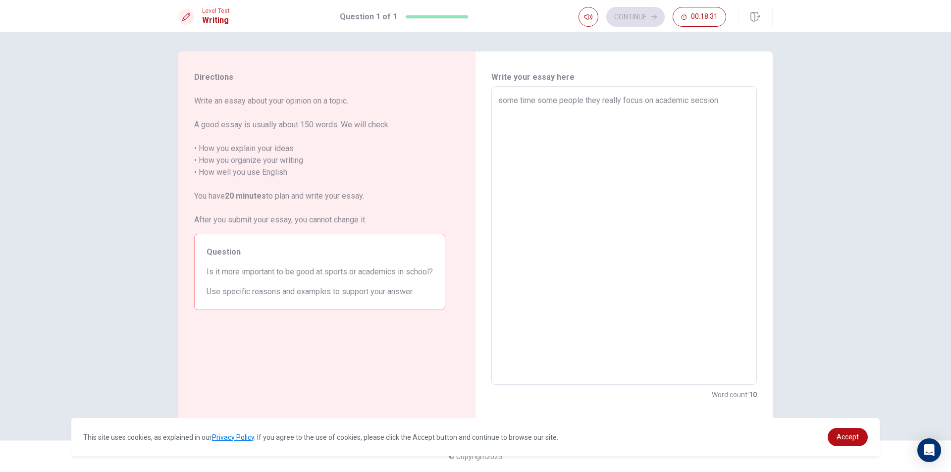
type textarea "x"
type textarea "some time some people they really focus on academic secsion"
type textarea "x"
type textarea "some time some people they really focus on academic secsion f"
type textarea "x"
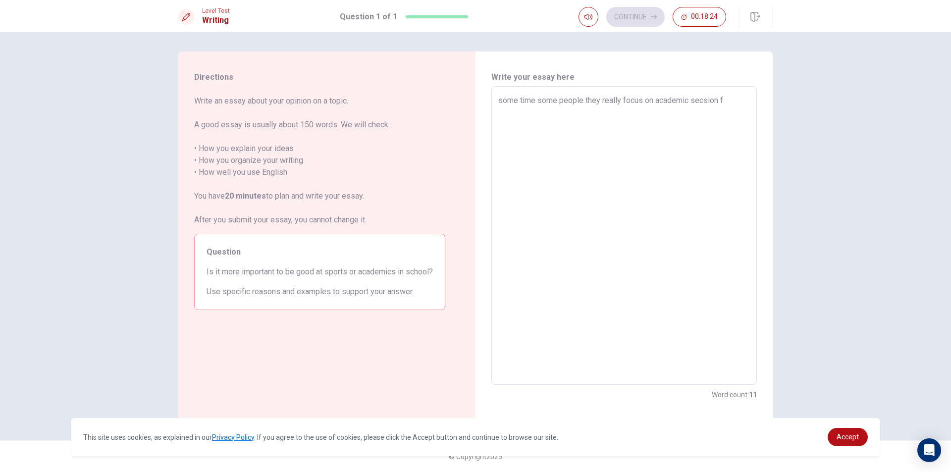
type textarea "some time some people they really focus on academic secsion fo"
type textarea "x"
type textarea "some time some people they really focus on academic secsion for"
type textarea "x"
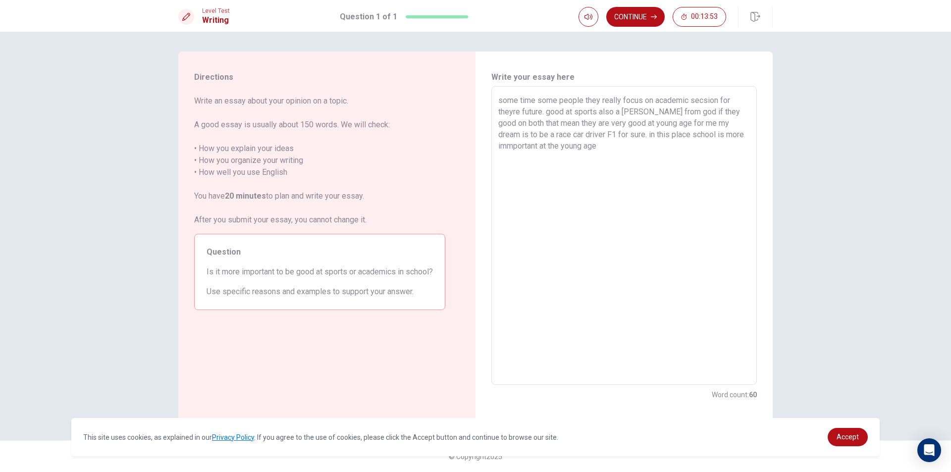
drag, startPoint x: 518, startPoint y: 124, endPoint x: 538, endPoint y: 153, distance: 34.9
click at [538, 153] on textarea "some time some people they really focus on academic secsion for theyre future. …" at bounding box center [624, 236] width 252 height 282
click at [660, 166] on textarea "some time some people they really focus on academic secsion for theyre future. …" at bounding box center [624, 236] width 252 height 282
click at [495, 99] on div "some time some people they really focus on academic secsion for theyre future. …" at bounding box center [624, 235] width 266 height 299
drag, startPoint x: 495, startPoint y: 99, endPoint x: 502, endPoint y: 99, distance: 7.0
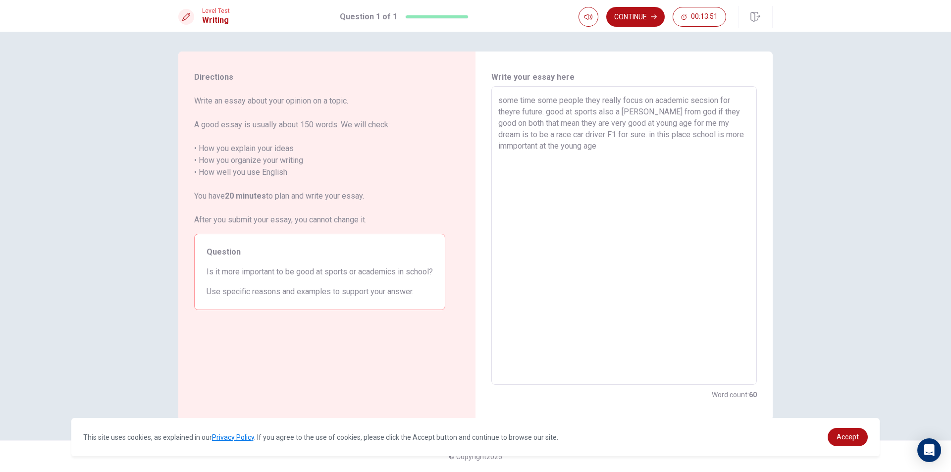
click at [501, 99] on div "some time some people they really focus on academic secsion for theyre future. …" at bounding box center [624, 235] width 266 height 299
click at [502, 99] on textarea "some time some people they really focus on academic secsion for theyre future. …" at bounding box center [624, 236] width 252 height 282
click at [500, 99] on textarea "some time some people they really focus on academic secsion for theyre future. …" at bounding box center [624, 236] width 252 height 282
click at [702, 147] on textarea "Hello Im Faizal. im [DEMOGRAPHIC_DATA] .some time some people they really focus…" at bounding box center [624, 236] width 252 height 282
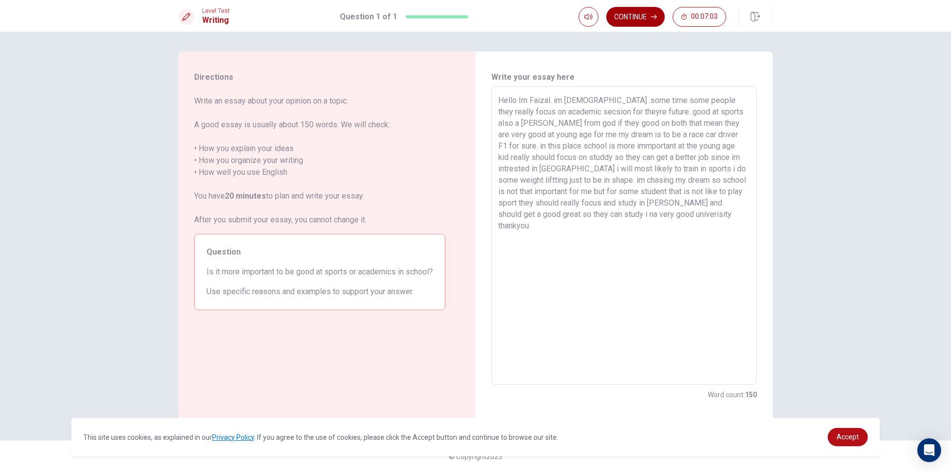
click at [638, 10] on button "Continue" at bounding box center [635, 17] width 58 height 20
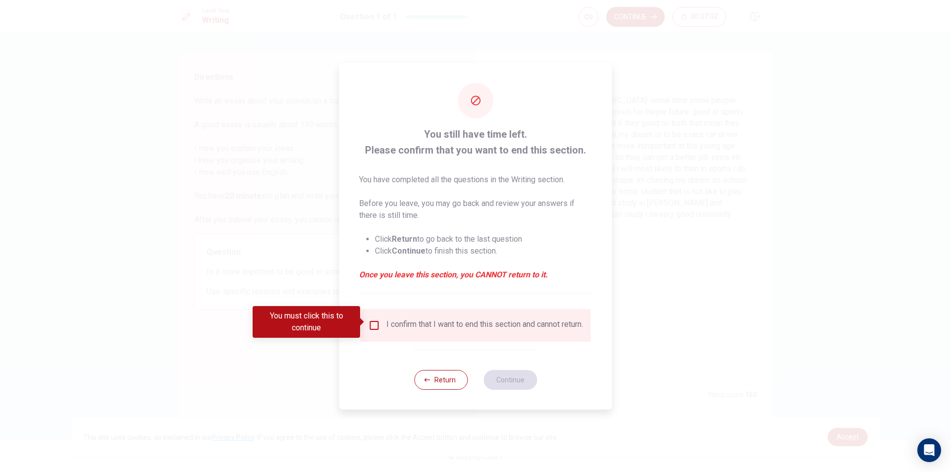
click at [638, 10] on div at bounding box center [475, 236] width 951 height 472
click at [386, 324] on div "I confirm that I want to end this section and cannot return." at bounding box center [484, 326] width 197 height 12
click at [377, 324] on input "You must click this to continue" at bounding box center [375, 326] width 12 height 12
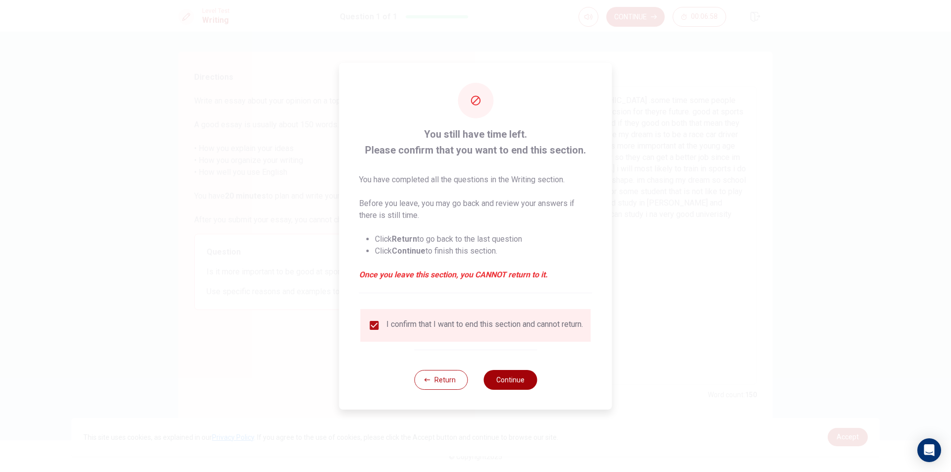
click at [516, 390] on button "Continue" at bounding box center [511, 380] width 54 height 20
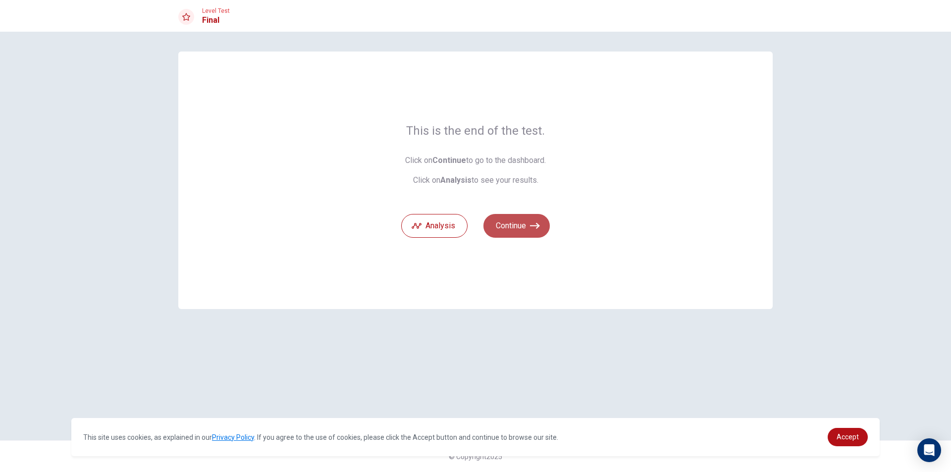
click at [526, 225] on button "Continue" at bounding box center [517, 226] width 66 height 24
